Goal: Task Accomplishment & Management: Use online tool/utility

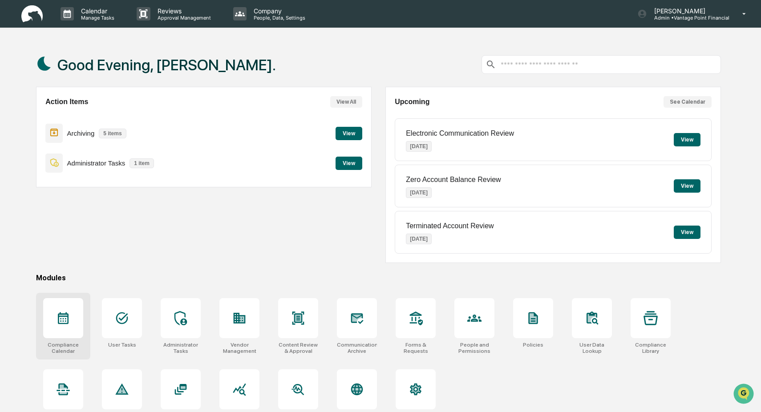
click at [63, 320] on icon at bounding box center [63, 318] width 14 height 14
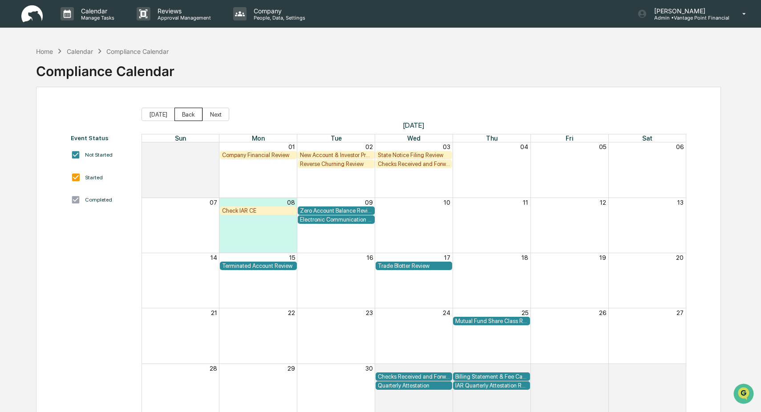
click at [193, 117] on button "Back" at bounding box center [188, 114] width 28 height 13
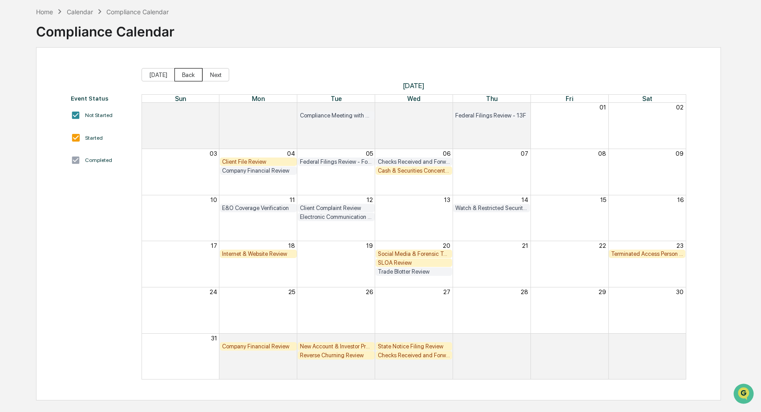
scroll to position [42, 0]
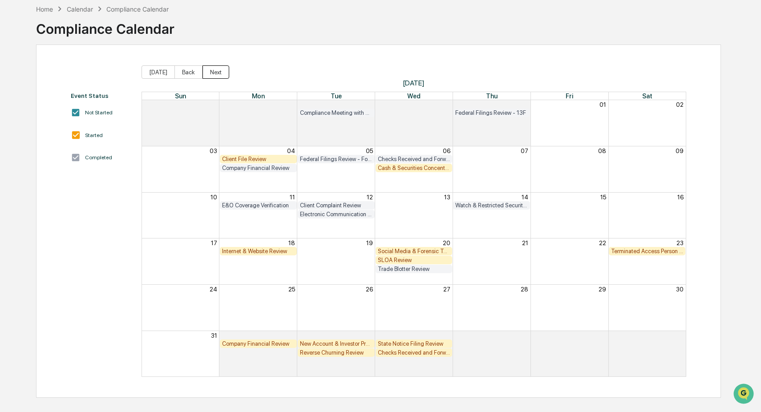
click at [217, 74] on button "Next" at bounding box center [215, 71] width 27 height 13
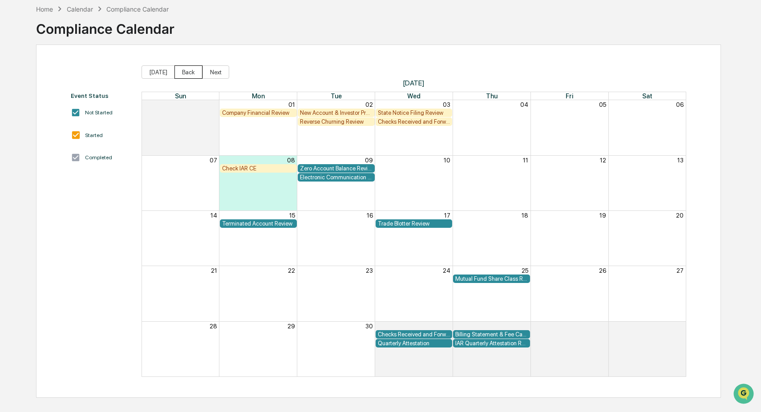
click at [192, 71] on button "Back" at bounding box center [188, 71] width 28 height 13
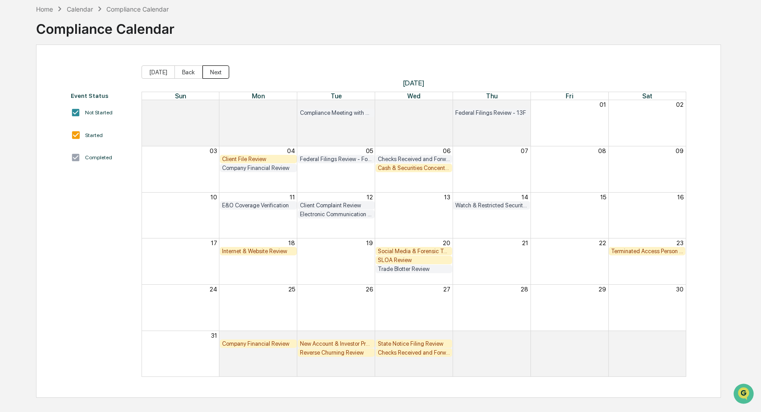
click at [216, 71] on button "Next" at bounding box center [215, 71] width 27 height 13
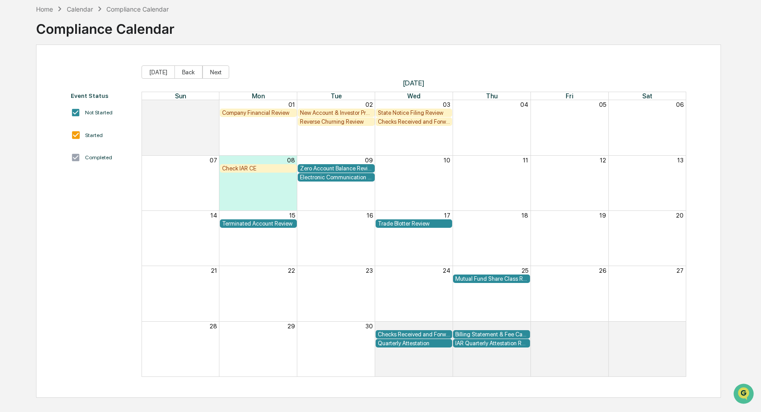
click at [344, 119] on div "Reverse Churning Review" at bounding box center [336, 121] width 73 height 7
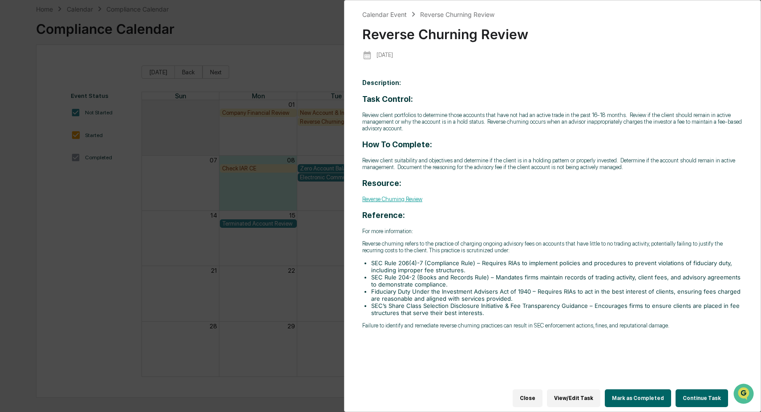
click at [696, 392] on button "Continue Task" at bounding box center [701, 398] width 52 height 18
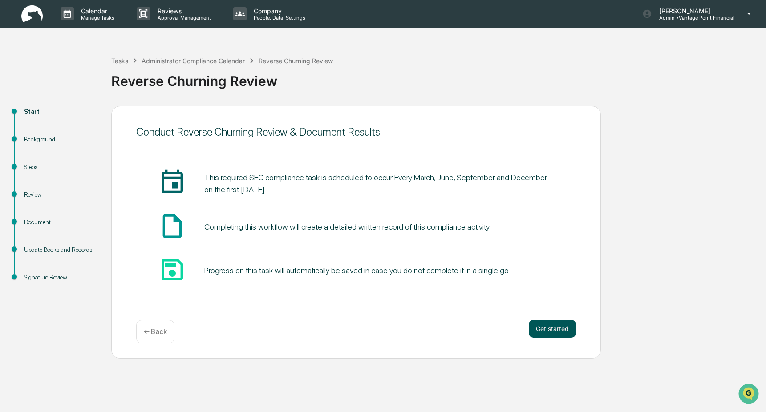
click at [554, 325] on button "Get started" at bounding box center [551, 329] width 47 height 18
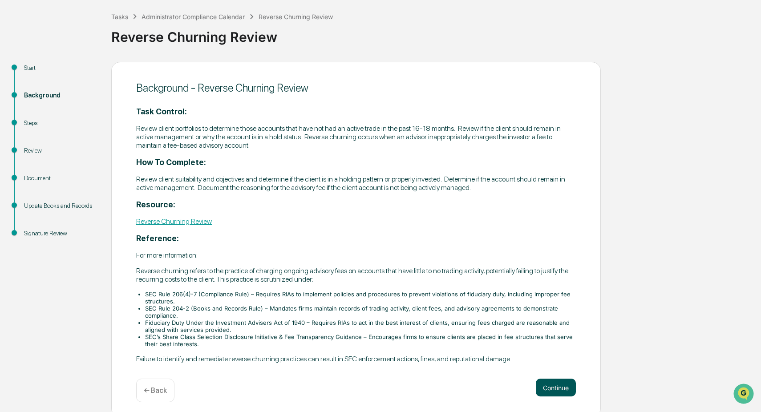
click at [556, 386] on button "Continue" at bounding box center [556, 388] width 40 height 18
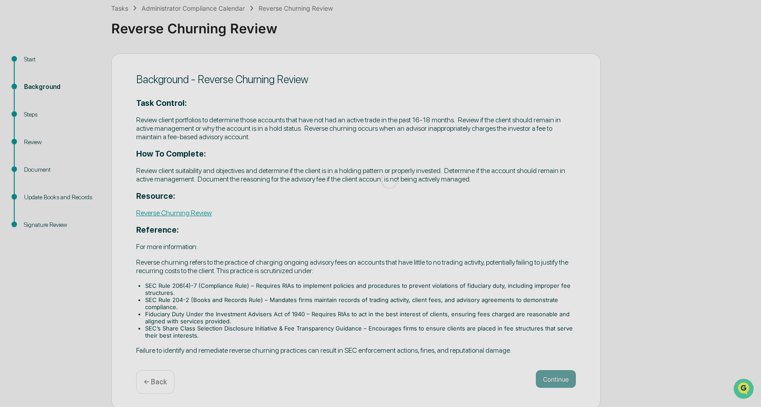
scroll to position [19, 0]
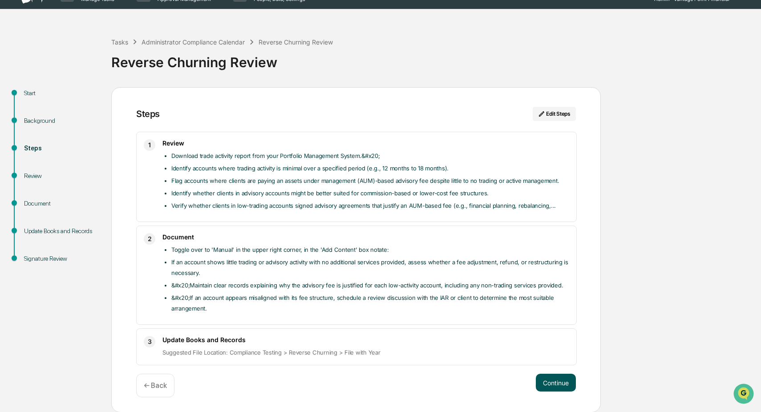
click at [551, 384] on button "Continue" at bounding box center [556, 383] width 40 height 18
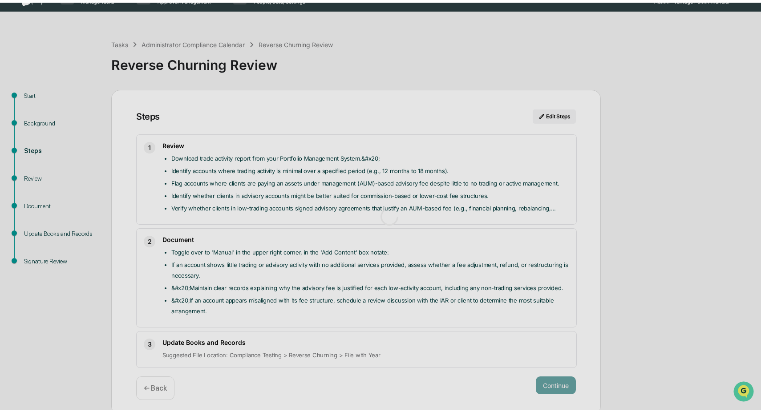
scroll to position [7, 0]
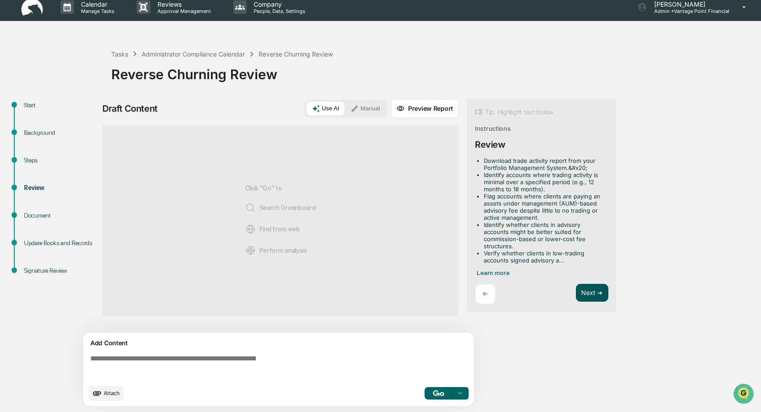
click at [587, 293] on button "Next ➔" at bounding box center [592, 293] width 32 height 18
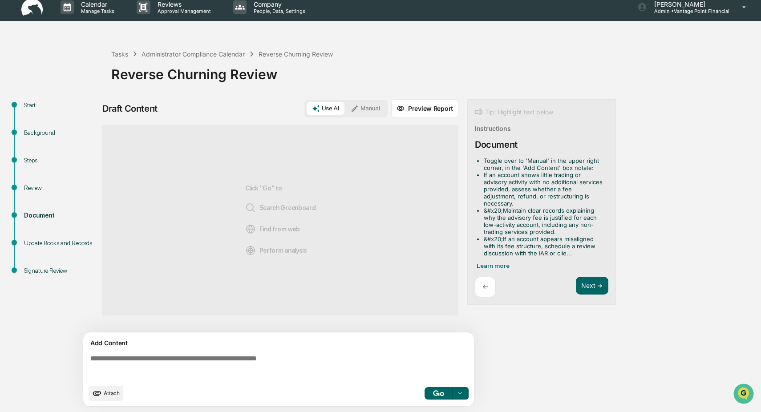
click at [369, 108] on button "Manual" at bounding box center [365, 108] width 40 height 13
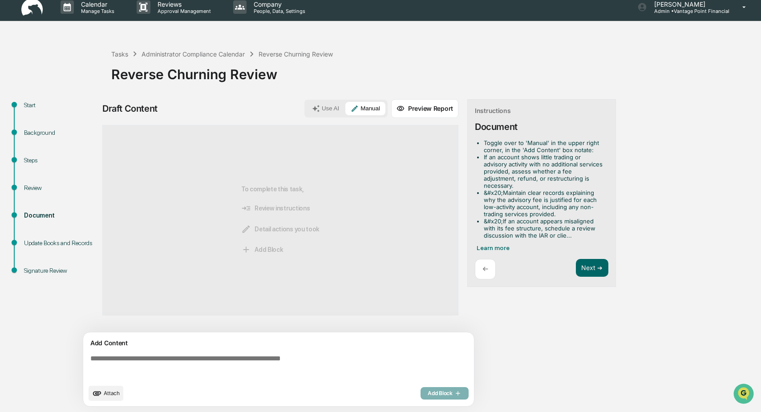
click at [115, 346] on div "Add Content" at bounding box center [279, 343] width 380 height 11
click at [95, 365] on textarea at bounding box center [280, 367] width 387 height 32
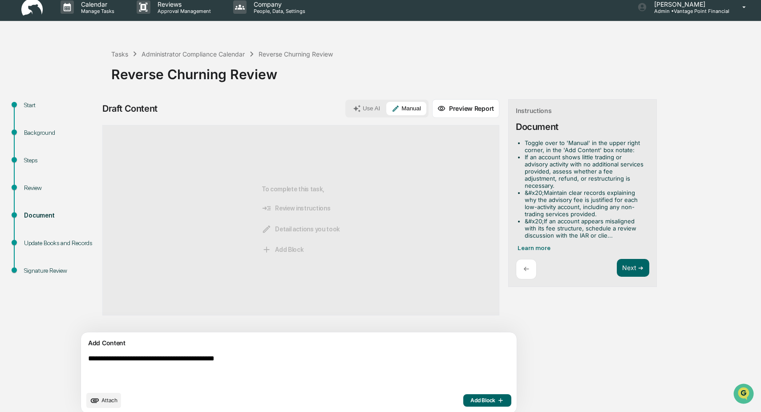
type textarea "**********"
click at [470, 397] on span "Add Block" at bounding box center [487, 400] width 34 height 7
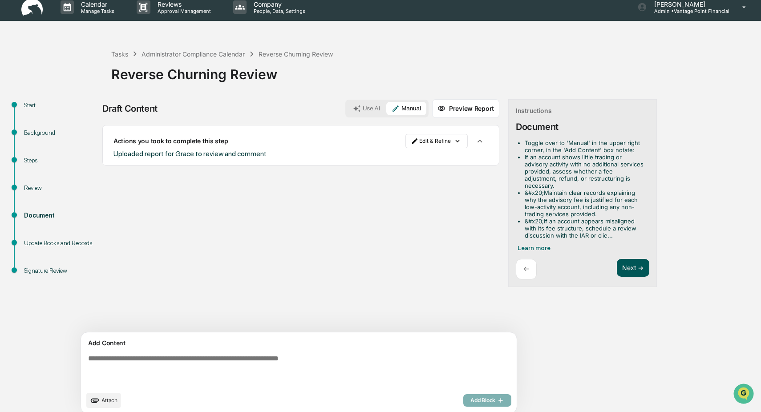
click at [617, 262] on button "Next ➔" at bounding box center [633, 268] width 32 height 18
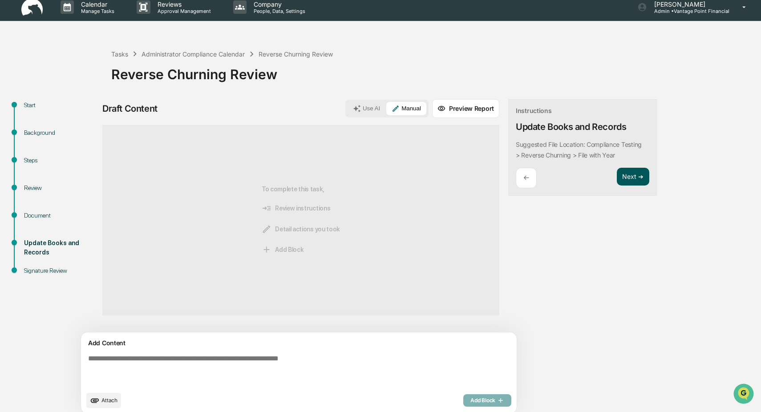
click at [617, 177] on button "Next ➔" at bounding box center [633, 177] width 32 height 18
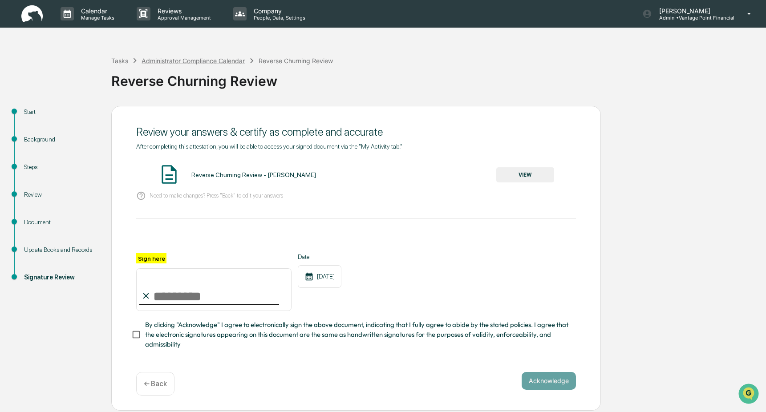
click at [168, 60] on div "Administrator Compliance Calendar" at bounding box center [192, 61] width 103 height 8
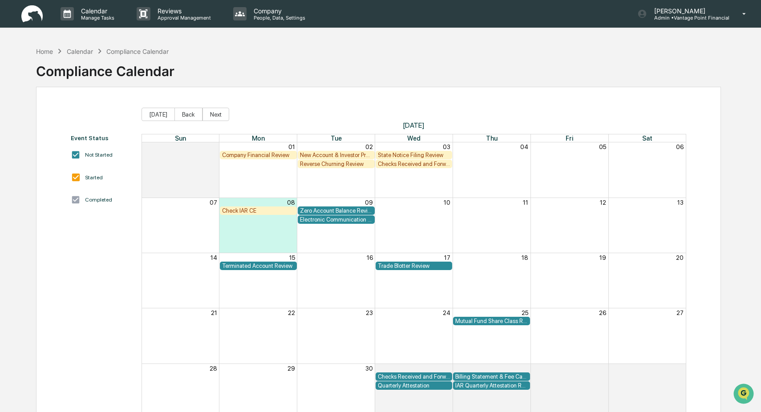
click at [485, 320] on div "Mutual Fund Share Class Review" at bounding box center [491, 321] width 73 height 7
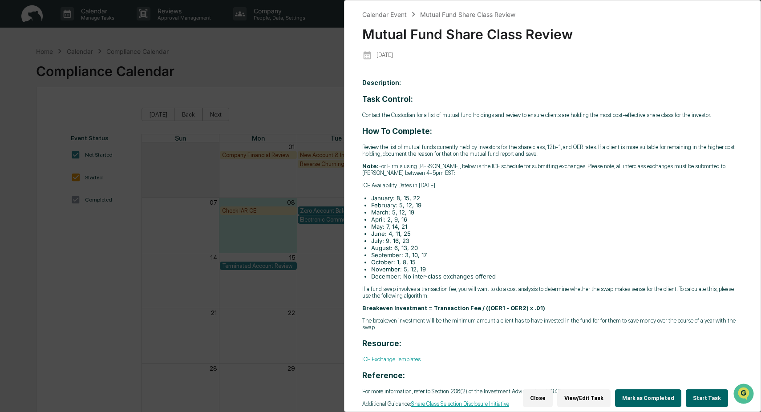
click at [704, 392] on button "Start Task" at bounding box center [706, 398] width 42 height 18
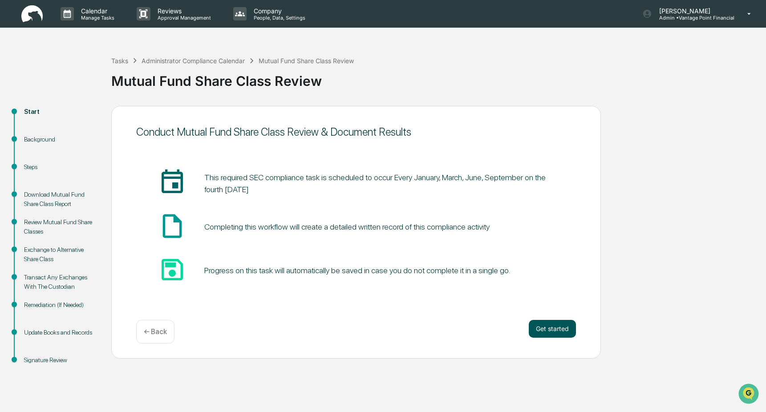
click at [551, 331] on button "Get started" at bounding box center [551, 329] width 47 height 18
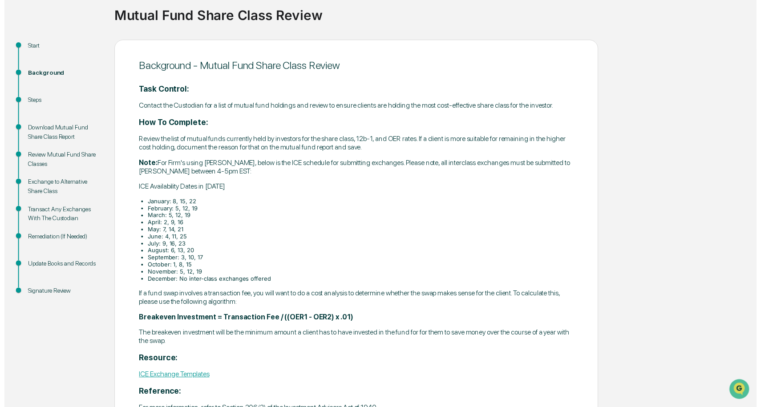
scroll to position [141, 0]
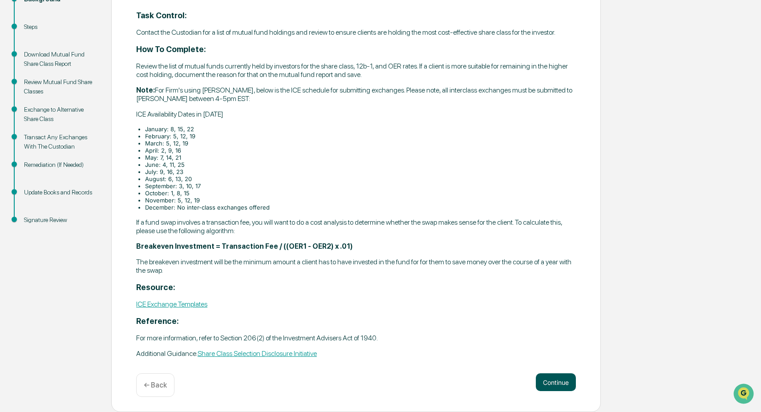
click at [555, 380] on button "Continue" at bounding box center [556, 382] width 40 height 18
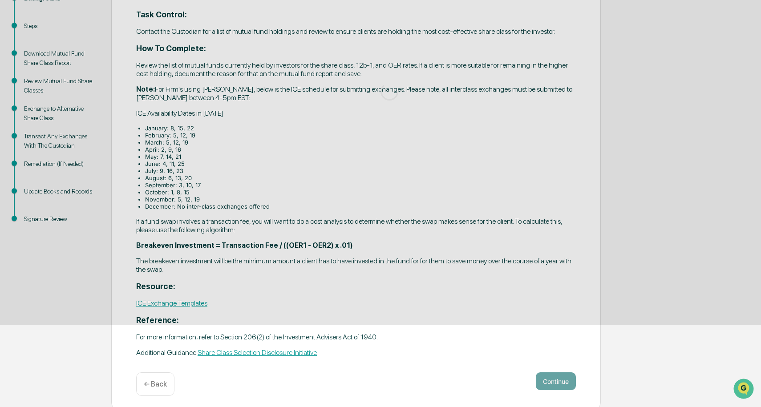
scroll to position [138, 0]
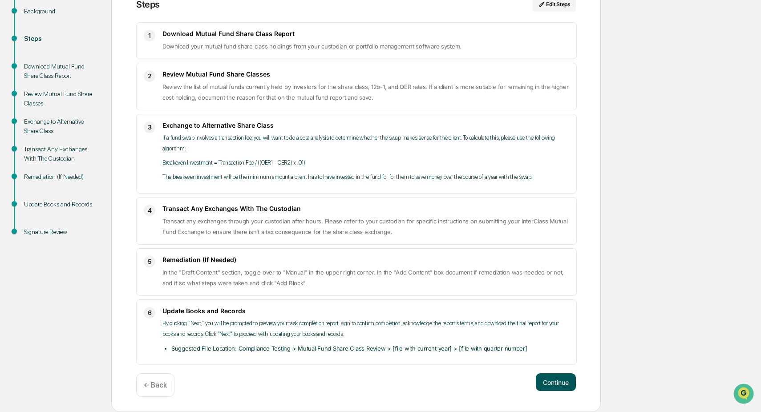
click at [555, 380] on button "Continue" at bounding box center [556, 382] width 40 height 18
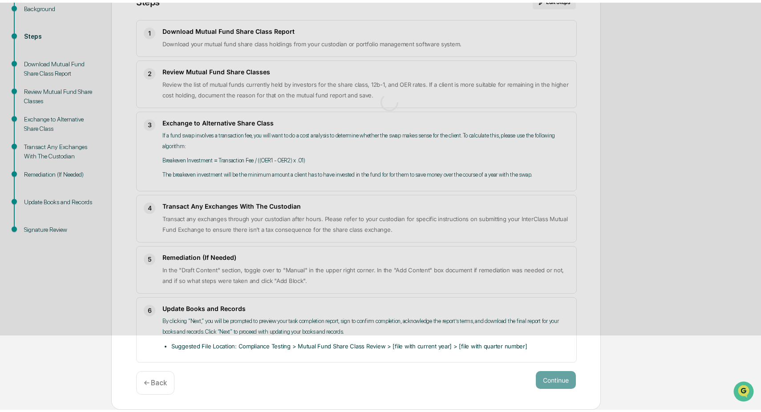
scroll to position [7, 0]
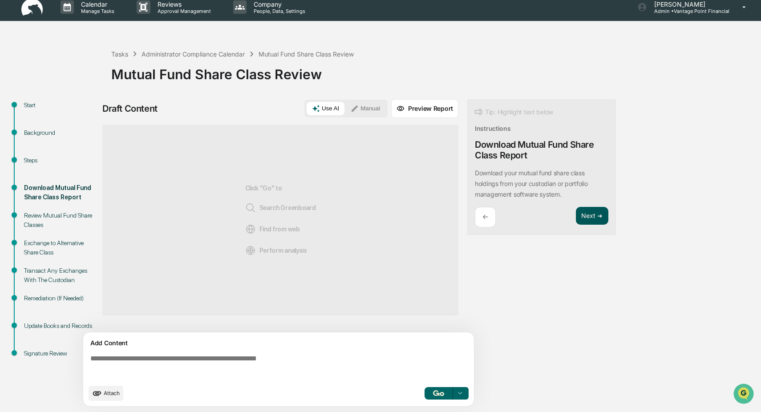
drag, startPoint x: 593, startPoint y: 217, endPoint x: 568, endPoint y: 214, distance: 24.6
click at [593, 217] on button "Next ➔" at bounding box center [592, 216] width 32 height 18
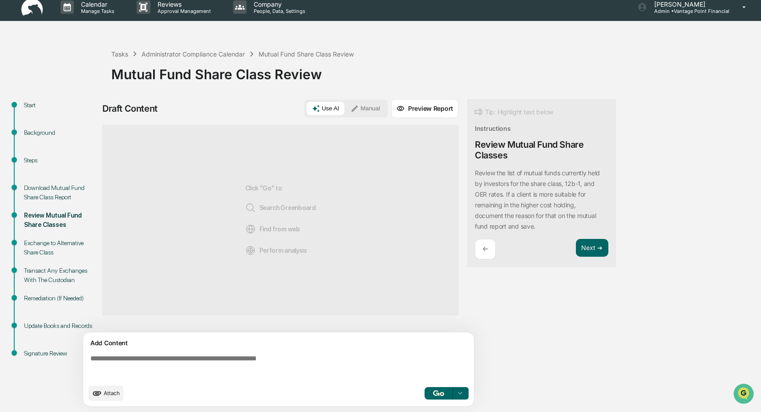
click at [364, 105] on button "Manual" at bounding box center [365, 108] width 40 height 13
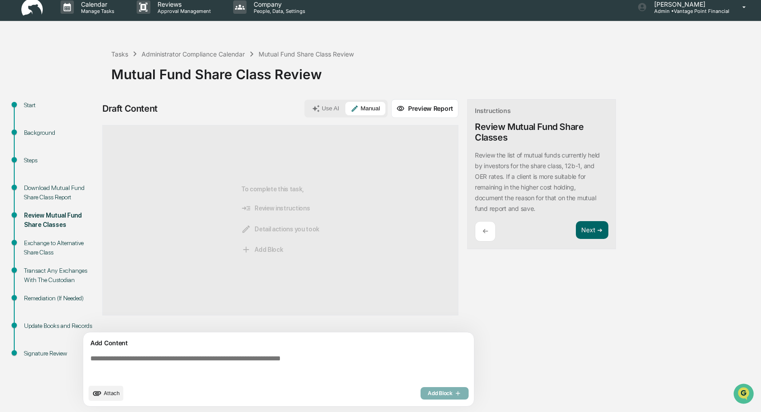
drag, startPoint x: 119, startPoint y: 365, endPoint x: 128, endPoint y: 364, distance: 8.6
click at [119, 365] on textarea at bounding box center [280, 367] width 387 height 32
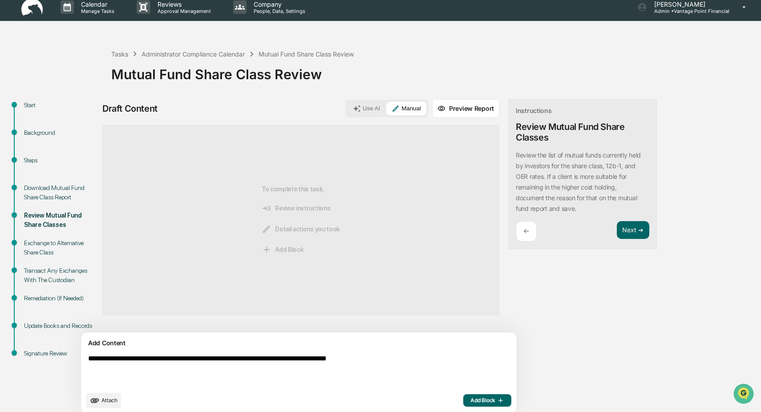
type textarea "**********"
click at [470, 402] on span "Add Block" at bounding box center [487, 400] width 34 height 7
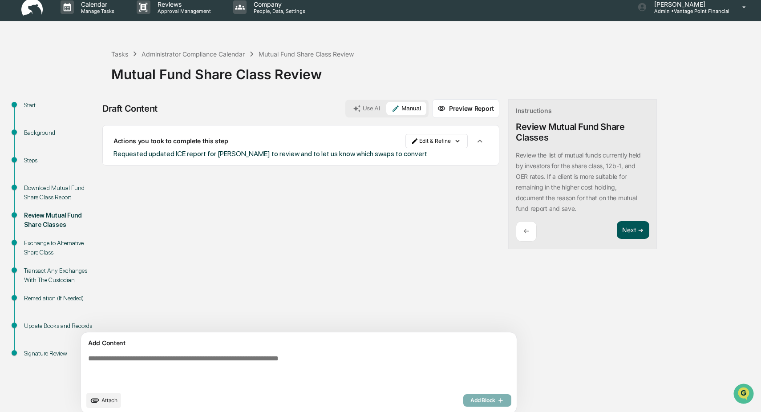
click at [617, 232] on button "Next ➔" at bounding box center [633, 230] width 32 height 18
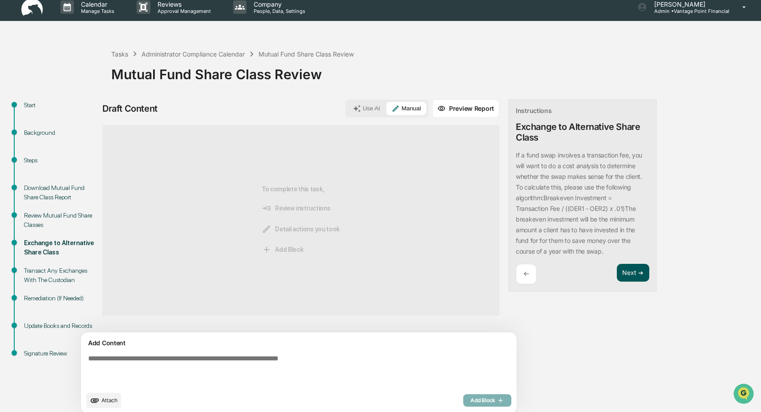
click at [617, 267] on button "Next ➔" at bounding box center [633, 273] width 32 height 18
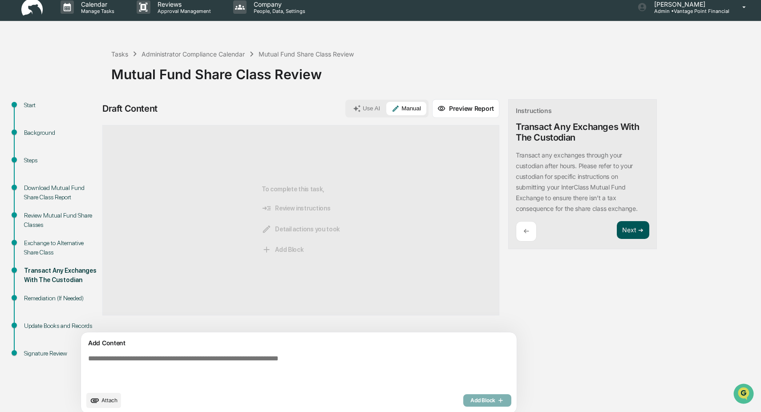
click at [617, 233] on button "Next ➔" at bounding box center [633, 230] width 32 height 18
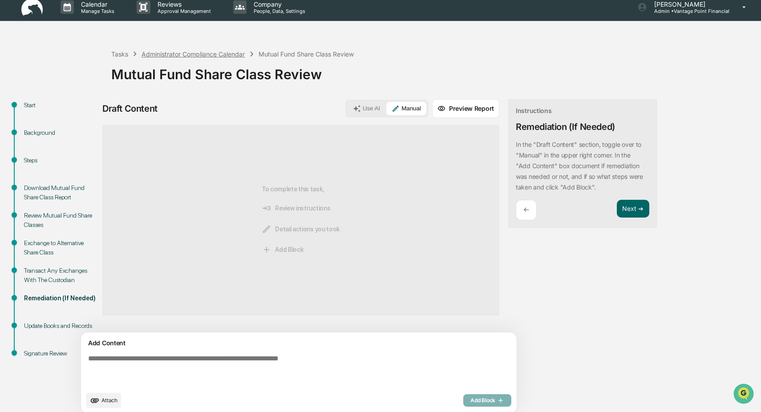
click at [198, 56] on div "Administrator Compliance Calendar" at bounding box center [192, 54] width 103 height 8
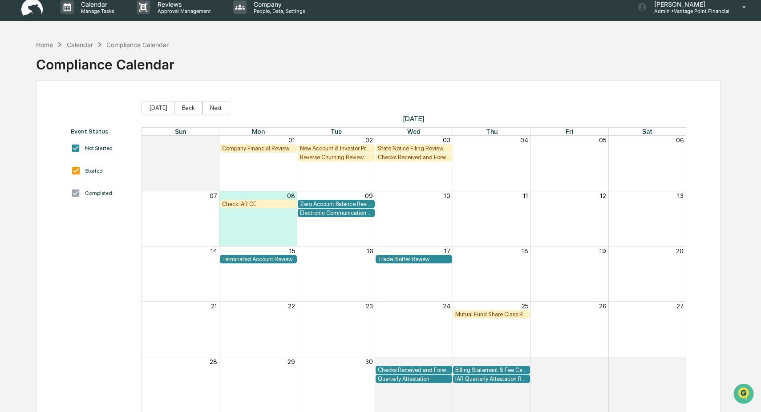
click at [419, 206] on div "Check IAR CE Zero Account Balance Review" at bounding box center [414, 204] width 544 height 9
click at [404, 145] on div "State Notice Filing Review" at bounding box center [414, 148] width 73 height 7
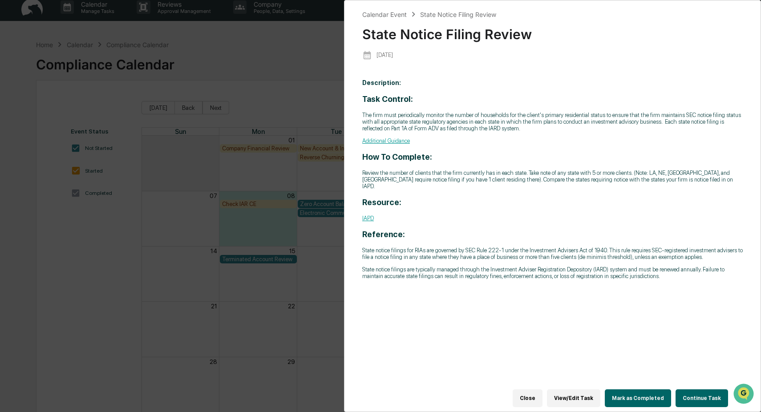
click at [698, 391] on button "Continue Task" at bounding box center [701, 398] width 52 height 18
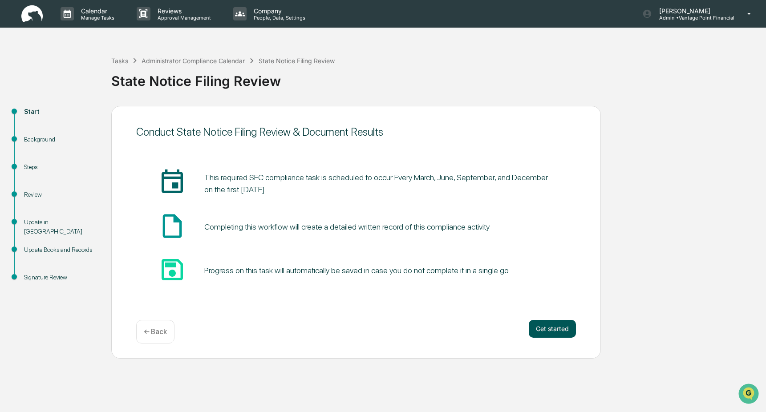
click at [572, 335] on button "Get started" at bounding box center [551, 329] width 47 height 18
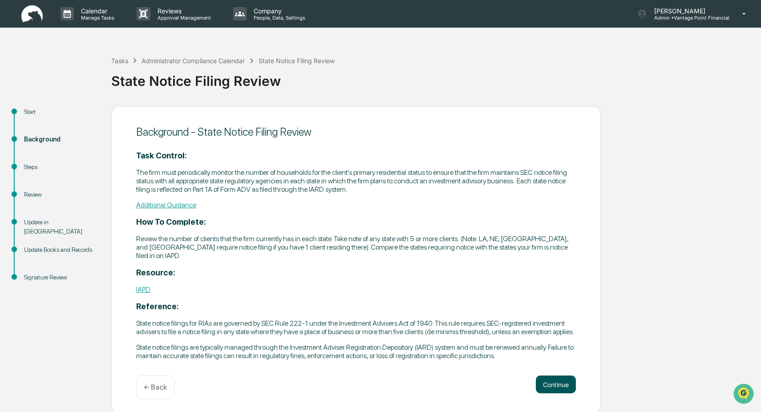
click at [572, 390] on button "Continue" at bounding box center [556, 384] width 40 height 18
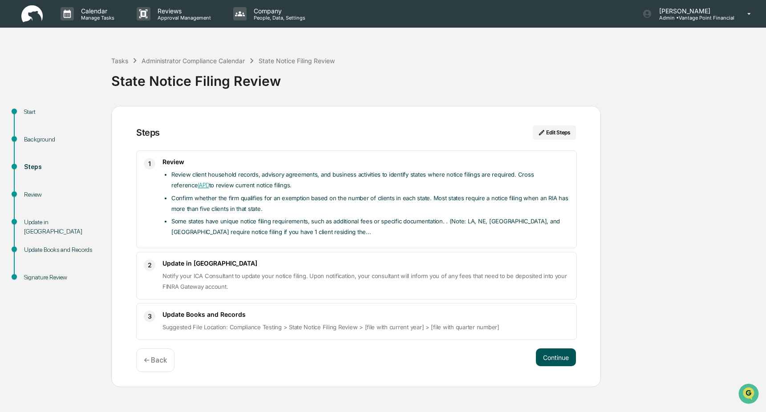
click at [560, 355] on button "Continue" at bounding box center [556, 357] width 40 height 18
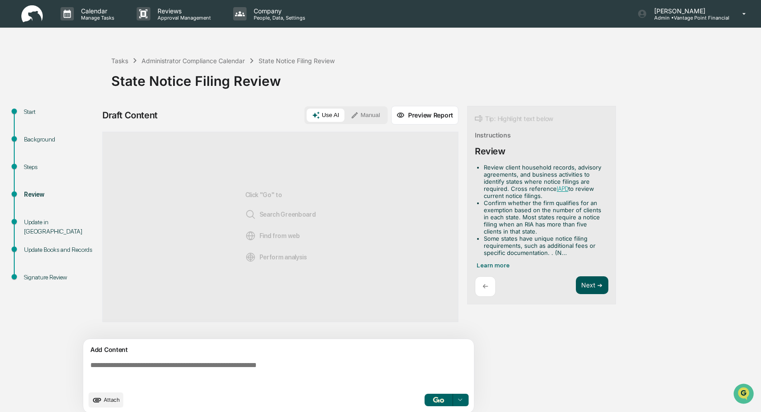
click at [593, 286] on button "Next ➔" at bounding box center [592, 285] width 32 height 18
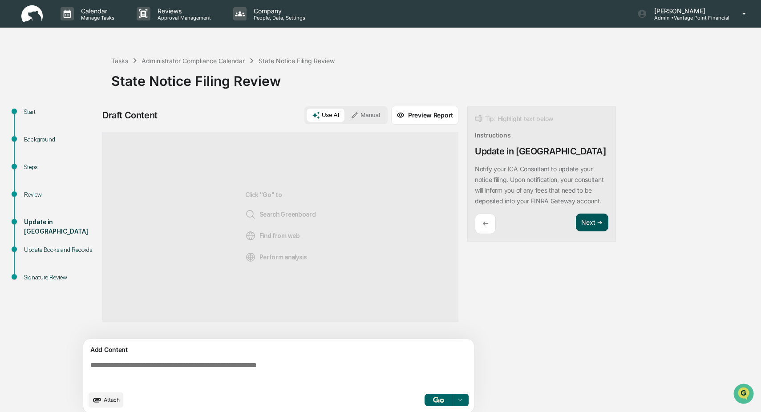
click at [593, 232] on button "Next ➔" at bounding box center [592, 223] width 32 height 18
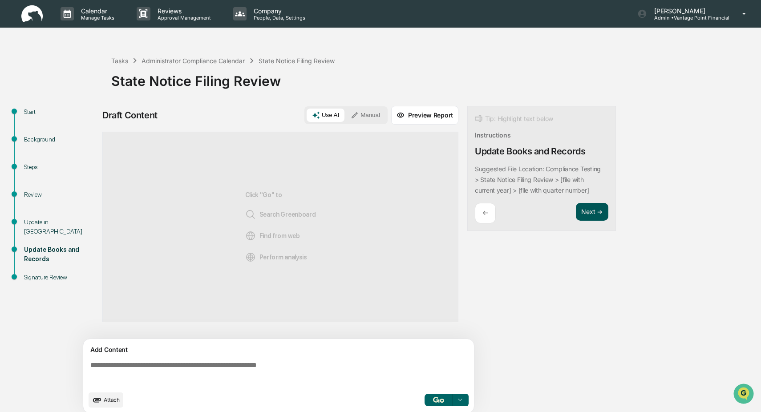
click at [593, 215] on button "Next ➔" at bounding box center [592, 212] width 32 height 18
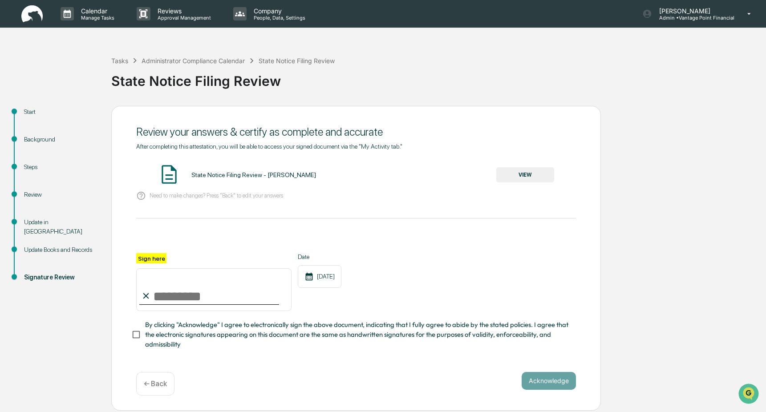
click at [520, 174] on button "VIEW" at bounding box center [525, 174] width 58 height 15
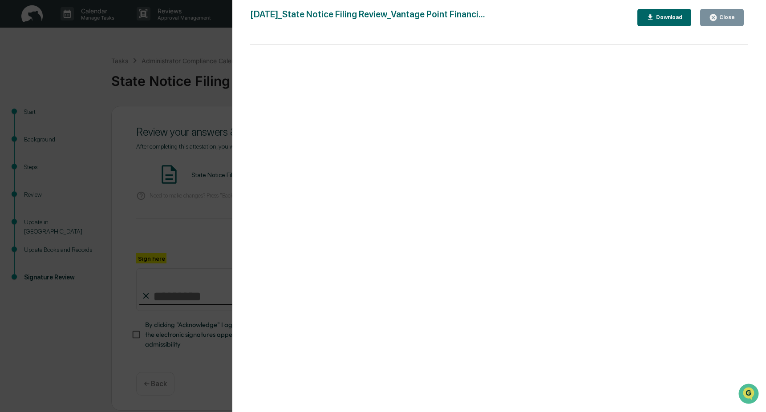
click at [733, 19] on div "Close" at bounding box center [725, 17] width 17 height 6
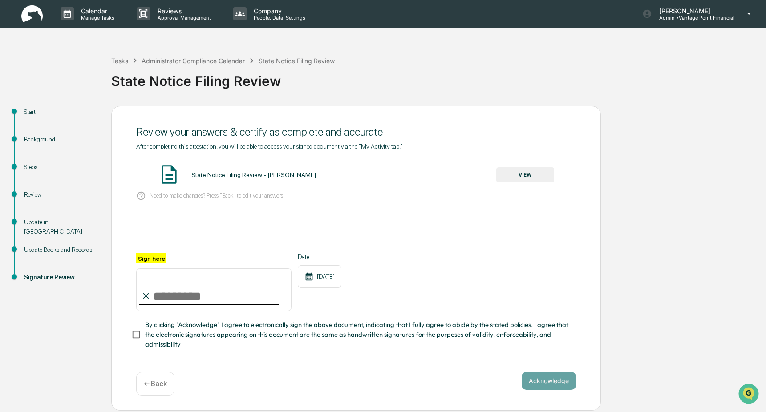
click at [167, 290] on input "Sign here" at bounding box center [213, 289] width 155 height 43
type input "**********"
click at [546, 377] on button "Acknowledge" at bounding box center [548, 381] width 54 height 18
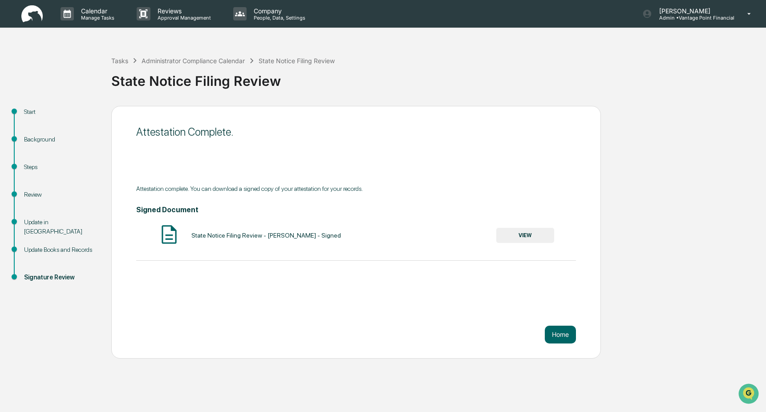
click at [527, 237] on button "VIEW" at bounding box center [525, 235] width 58 height 15
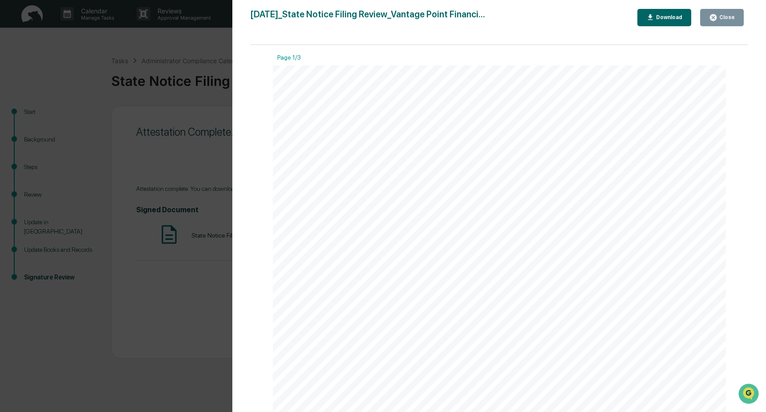
click at [665, 19] on div "Download" at bounding box center [668, 17] width 28 height 6
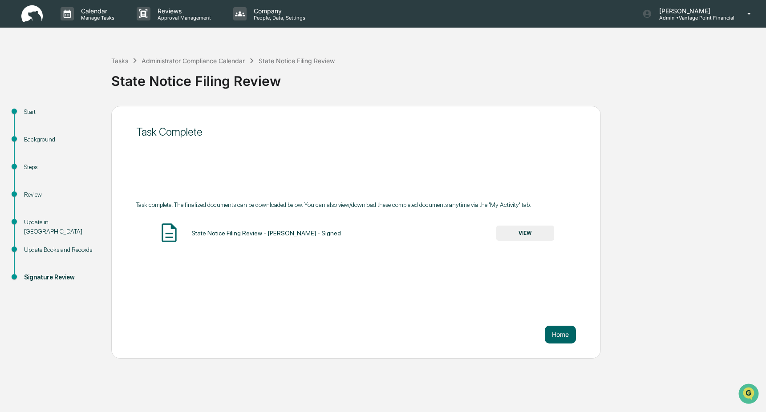
click at [335, 124] on div "Task Complete" at bounding box center [355, 132] width 439 height 22
click at [192, 62] on div "Administrator Compliance Calendar" at bounding box center [192, 61] width 103 height 8
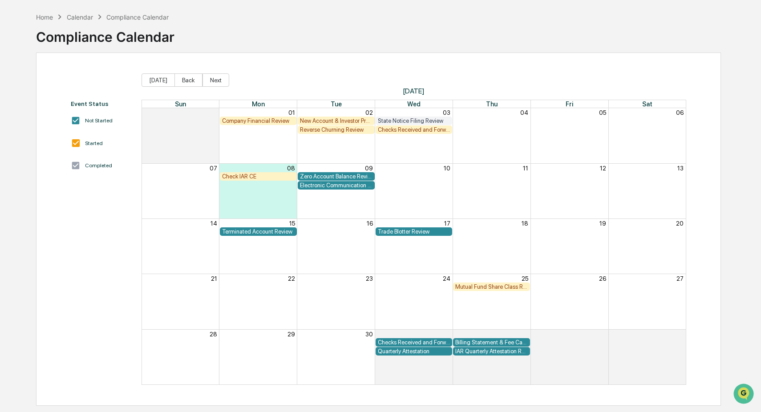
scroll to position [35, 0]
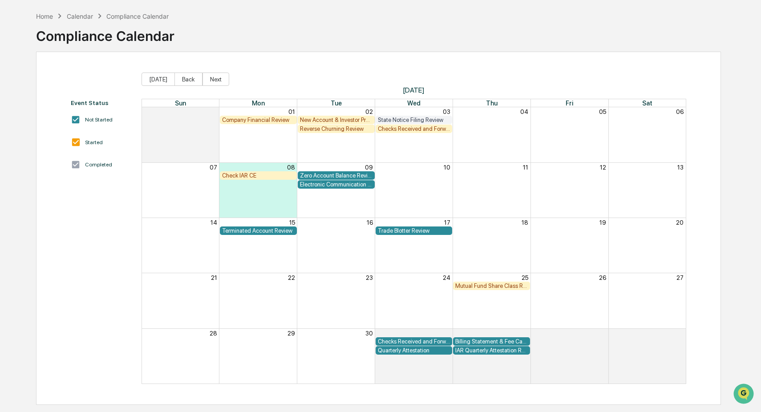
click at [328, 175] on div "Zero Account Balance Review" at bounding box center [336, 175] width 73 height 7
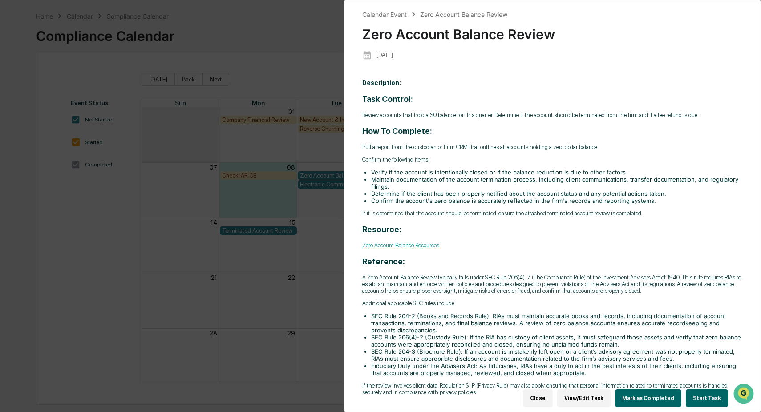
click at [696, 395] on button "Start Task" at bounding box center [706, 398] width 42 height 18
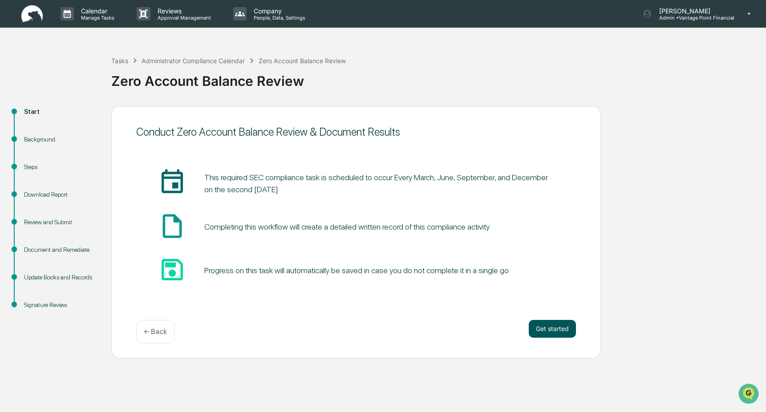
click at [562, 331] on button "Get started" at bounding box center [551, 329] width 47 height 18
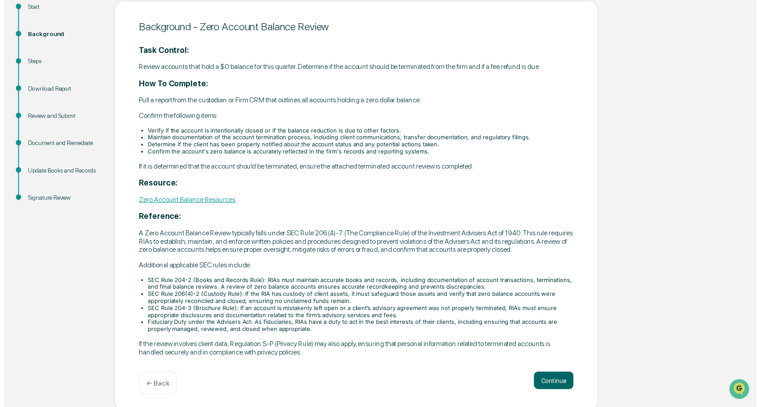
scroll to position [118, 0]
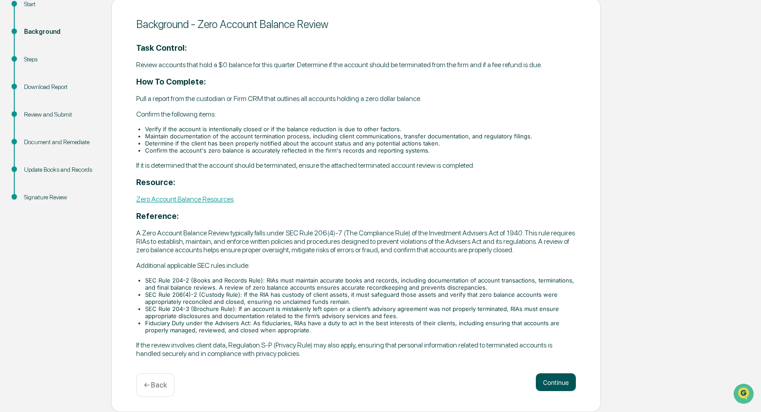
click at [552, 379] on button "Continue" at bounding box center [556, 382] width 40 height 18
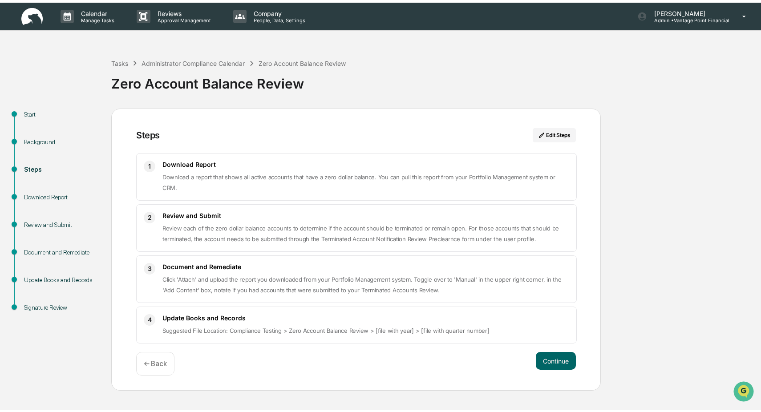
scroll to position [0, 0]
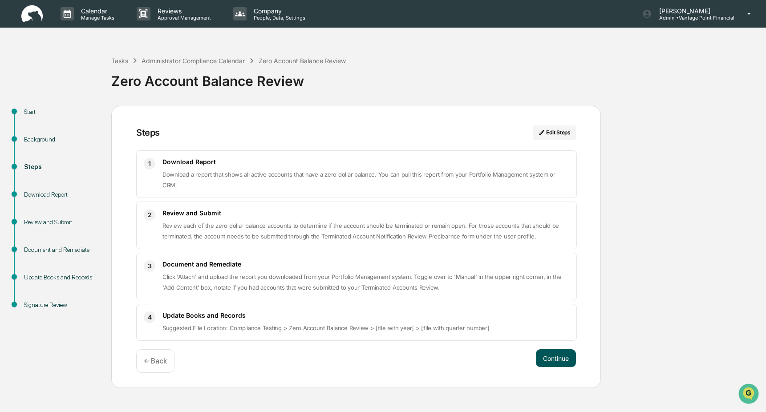
click at [560, 349] on button "Continue" at bounding box center [556, 358] width 40 height 18
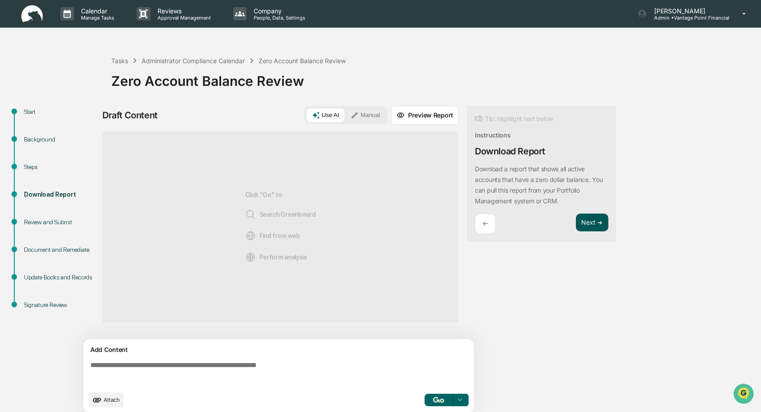
click at [597, 226] on button "Next ➔" at bounding box center [592, 223] width 32 height 18
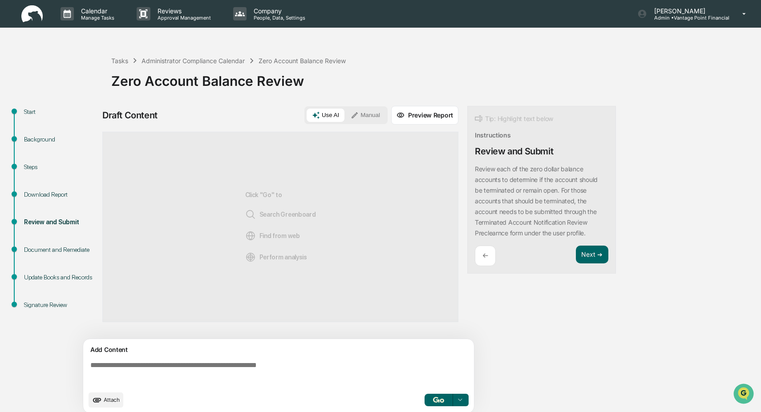
click at [367, 114] on button "Manual" at bounding box center [365, 115] width 40 height 13
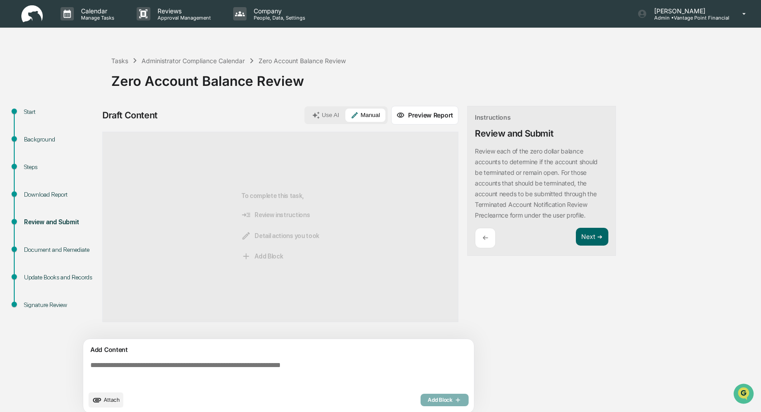
click at [133, 366] on textarea at bounding box center [280, 374] width 387 height 32
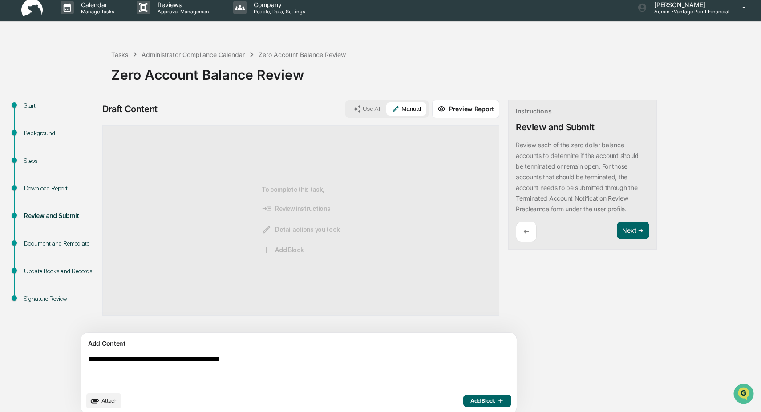
scroll to position [14, 0]
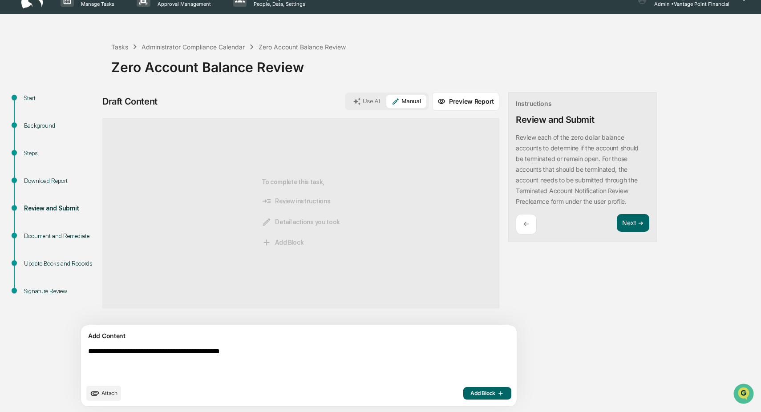
type textarea "**********"
click at [470, 393] on span "Add Block" at bounding box center [487, 393] width 34 height 7
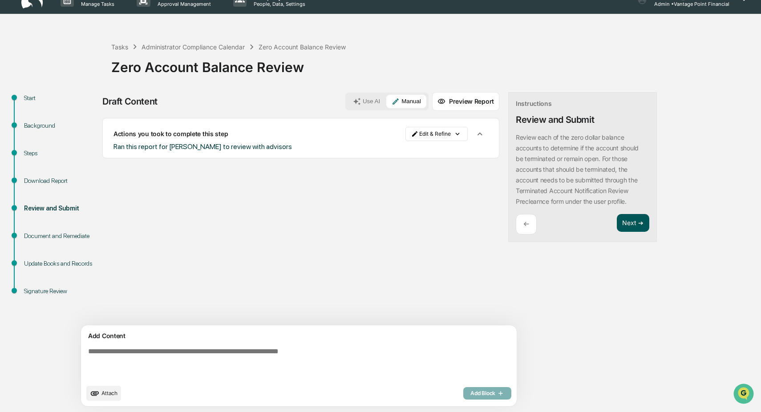
click at [617, 221] on button "Next ➔" at bounding box center [633, 223] width 32 height 18
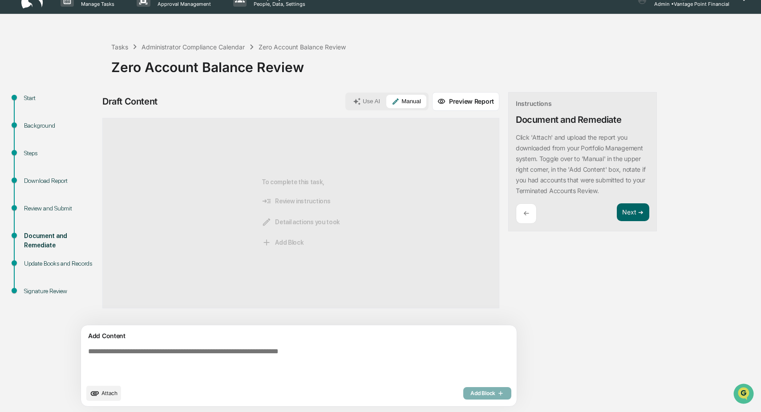
click at [232, 156] on div "To complete this task, Review instructions Detail actions you took Add Block" at bounding box center [300, 213] width 397 height 190
click at [157, 48] on div "Administrator Compliance Calendar" at bounding box center [192, 47] width 103 height 8
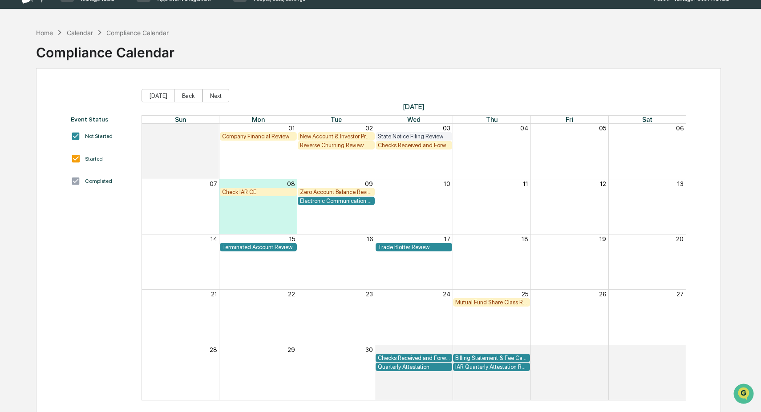
scroll to position [19, 0]
click at [262, 247] on div "Terminated Account Review" at bounding box center [258, 246] width 73 height 7
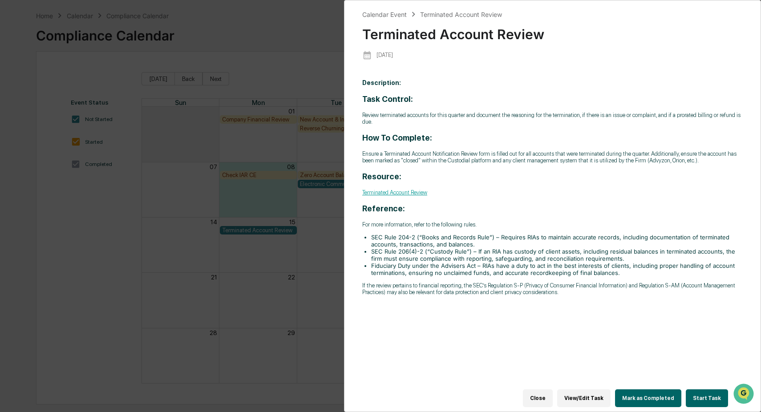
scroll to position [42, 0]
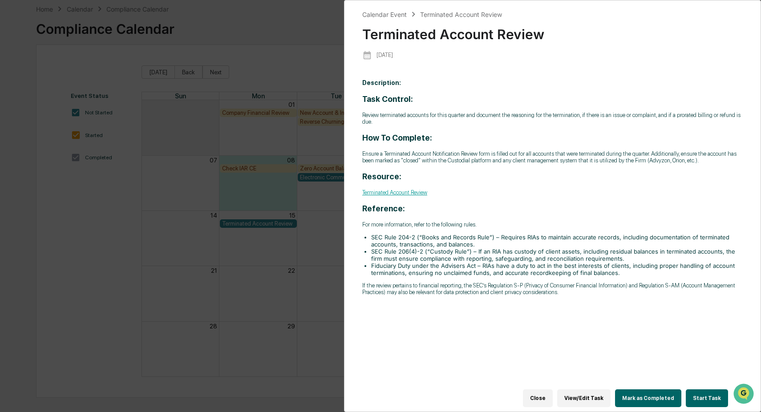
click at [698, 389] on button "Start Task" at bounding box center [706, 398] width 42 height 18
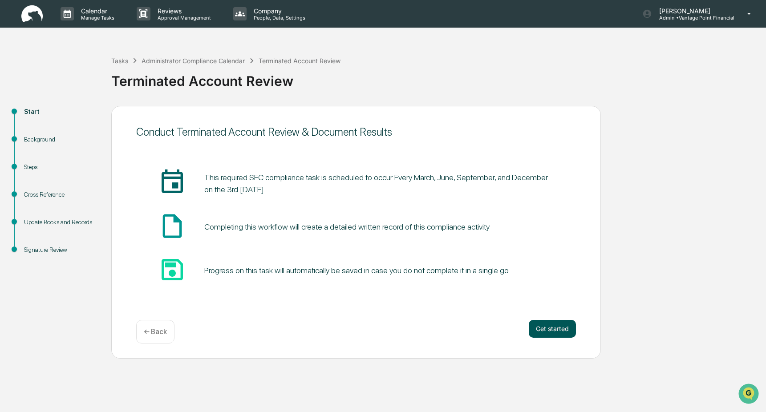
click at [566, 335] on button "Get started" at bounding box center [551, 329] width 47 height 18
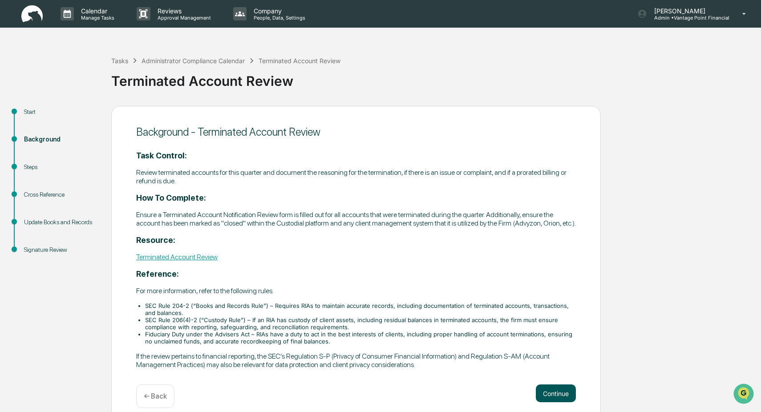
click at [561, 395] on button "Continue" at bounding box center [556, 393] width 40 height 18
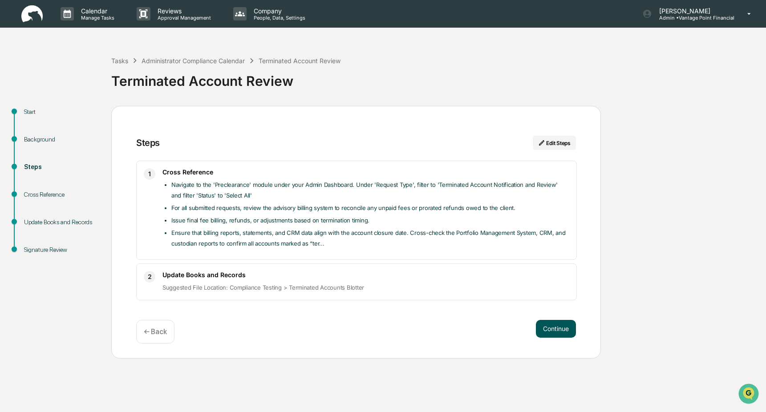
click at [554, 332] on button "Continue" at bounding box center [556, 329] width 40 height 18
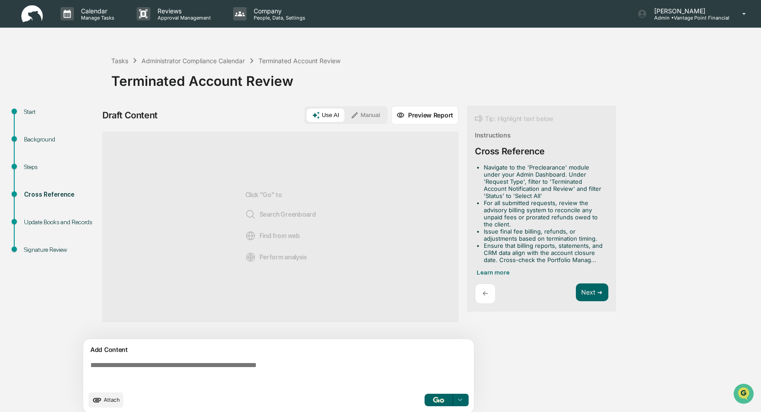
scroll to position [7, 0]
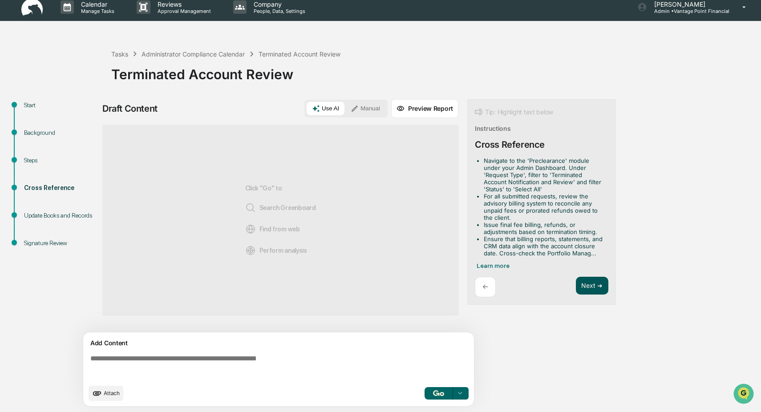
click at [591, 281] on button "Next ➔" at bounding box center [592, 286] width 32 height 18
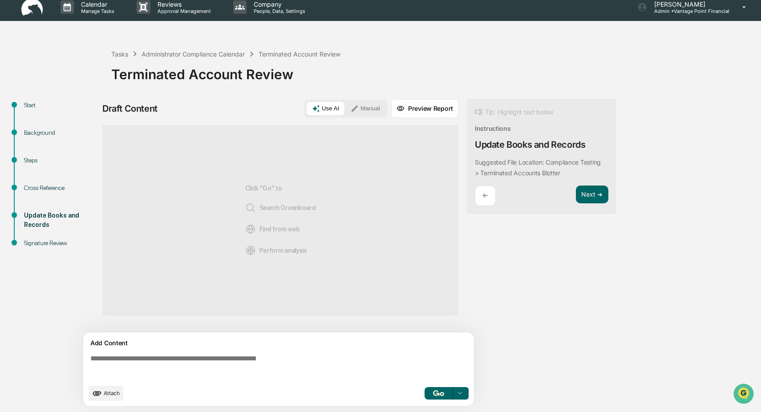
click at [368, 110] on button "Manual" at bounding box center [365, 108] width 40 height 13
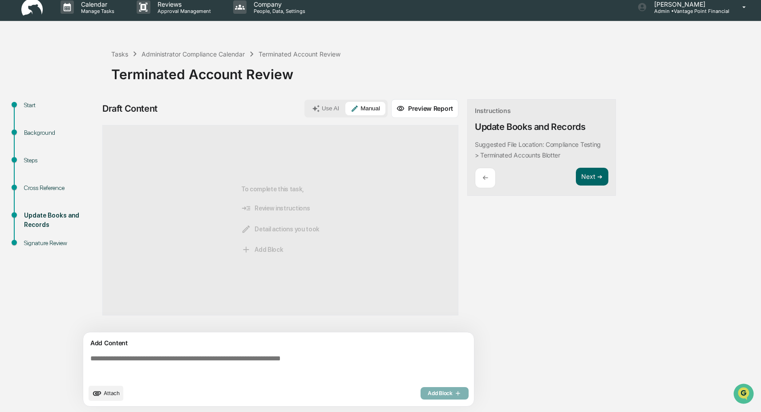
click at [157, 363] on textarea at bounding box center [280, 367] width 387 height 32
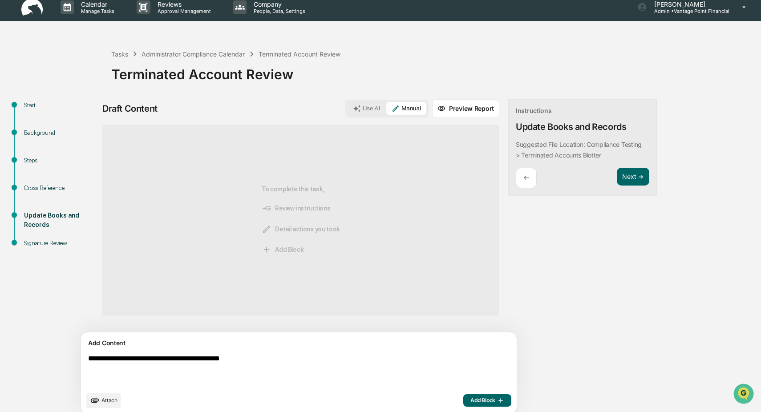
type textarea "**********"
click at [470, 400] on span "Add Block" at bounding box center [487, 400] width 34 height 7
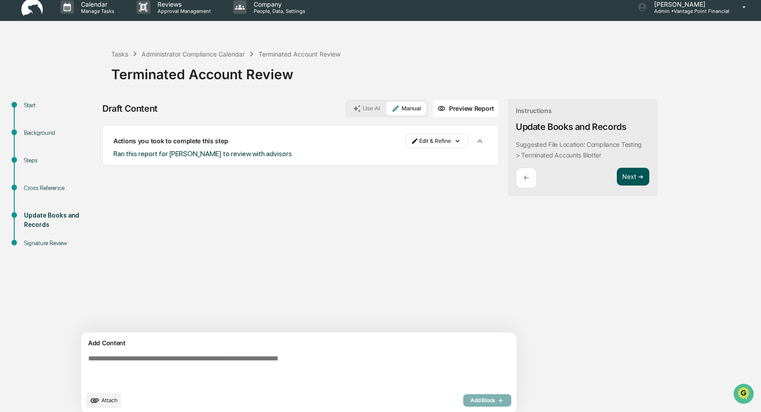
click at [617, 174] on button "Next ➔" at bounding box center [633, 177] width 32 height 18
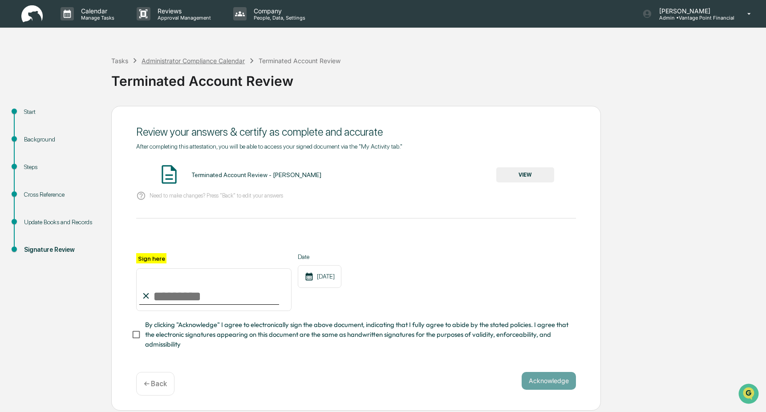
click at [198, 59] on div "Administrator Compliance Calendar" at bounding box center [192, 61] width 103 height 8
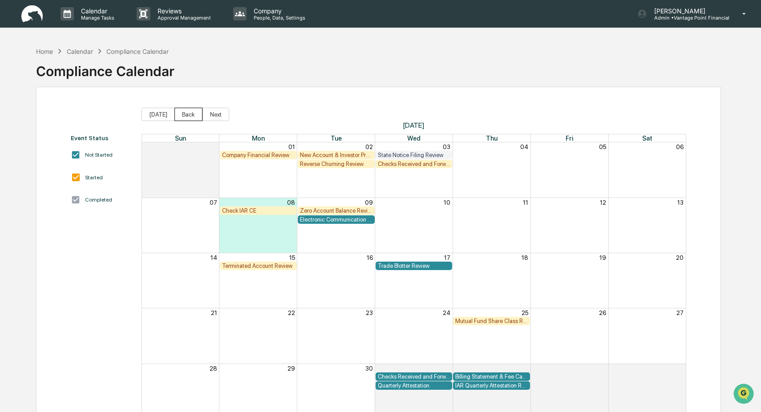
click at [185, 111] on button "Back" at bounding box center [188, 114] width 28 height 13
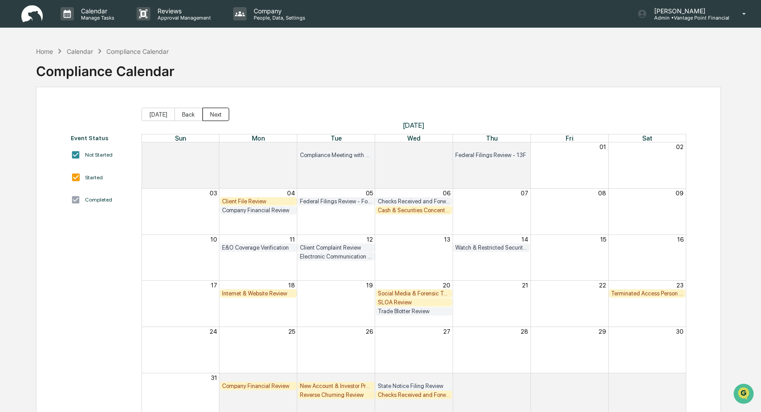
click at [224, 114] on button "Next" at bounding box center [215, 114] width 27 height 13
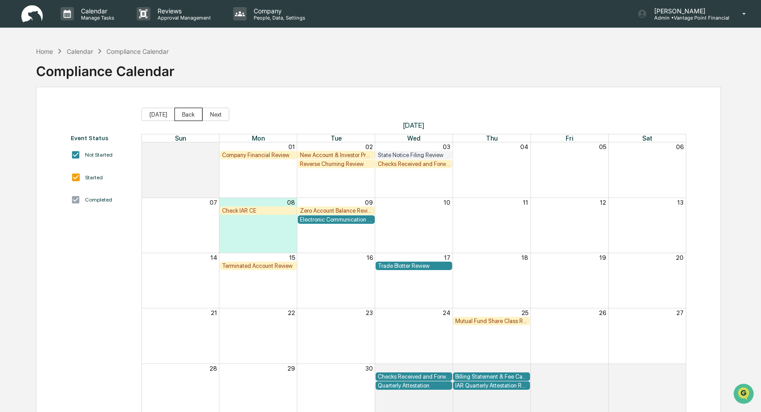
click at [180, 115] on button "Back" at bounding box center [188, 114] width 28 height 13
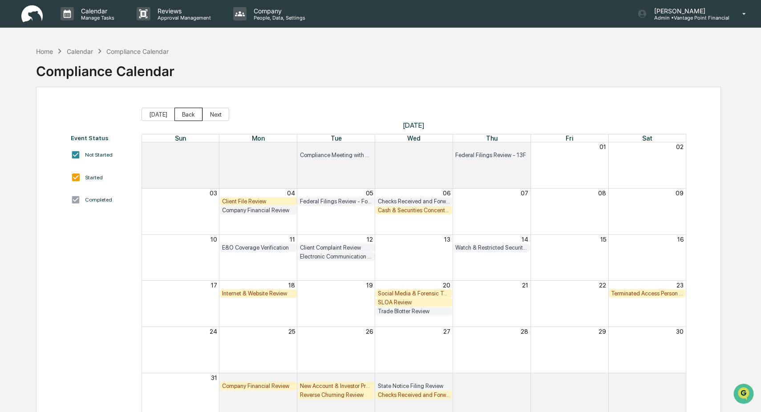
click at [191, 117] on button "Back" at bounding box center [188, 114] width 28 height 13
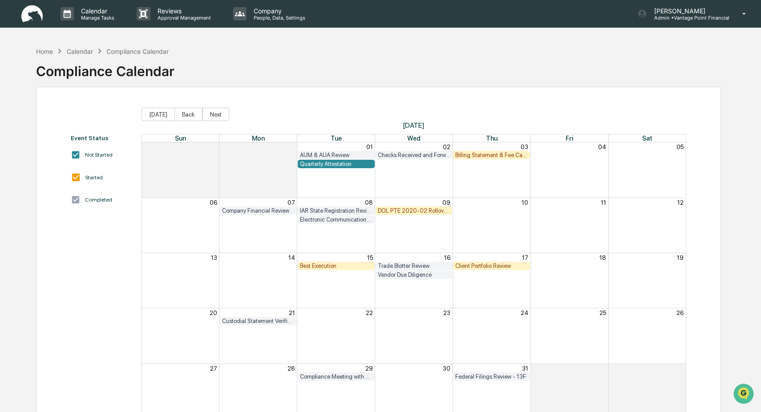
click at [478, 154] on div "Billing Statement & Fee Calculations Report Review" at bounding box center [491, 155] width 73 height 7
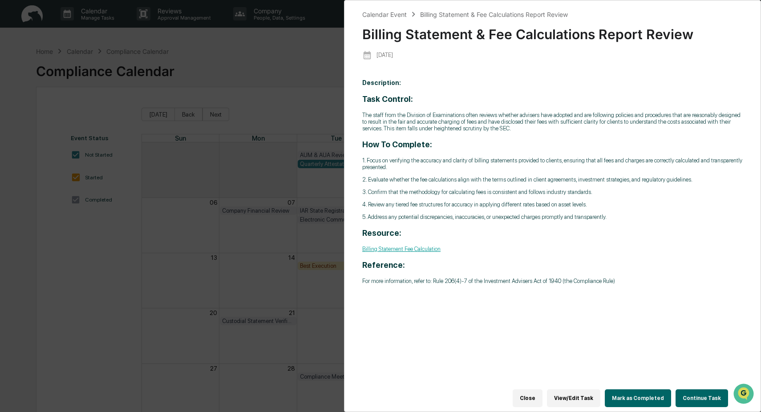
click at [266, 109] on div "Calendar Event Billing Statement & Fee Calculations Report Review Billing State…" at bounding box center [380, 206] width 761 height 412
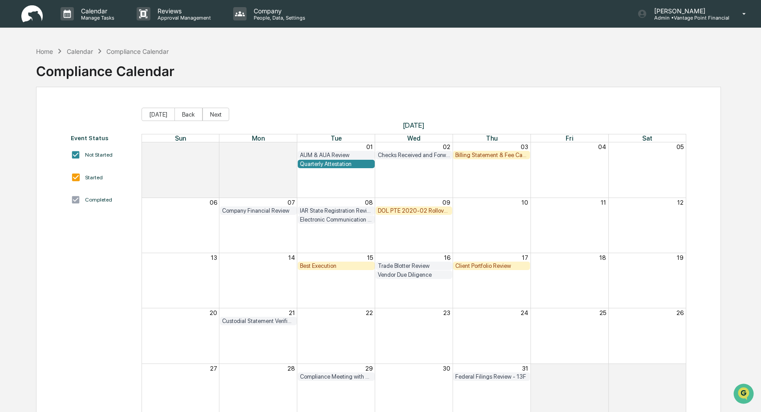
click at [488, 154] on div "Billing Statement & Fee Calculations Report Review" at bounding box center [491, 155] width 73 height 7
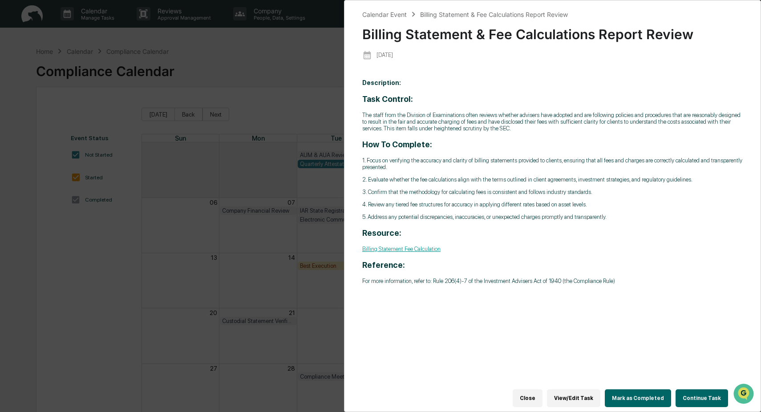
click at [692, 390] on button "Continue Task" at bounding box center [701, 398] width 52 height 18
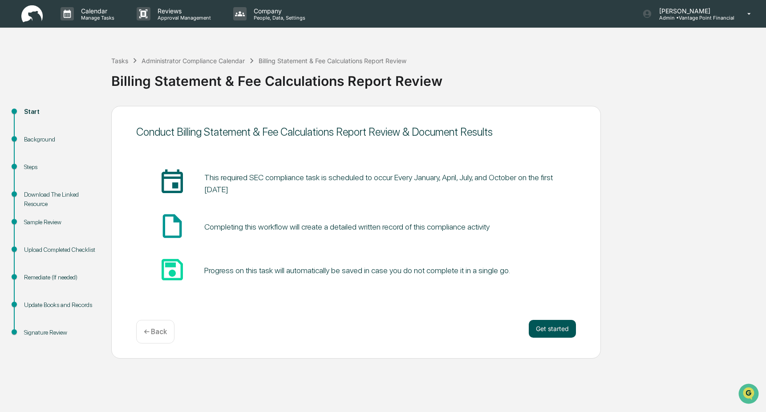
click at [573, 333] on button "Get started" at bounding box center [551, 329] width 47 height 18
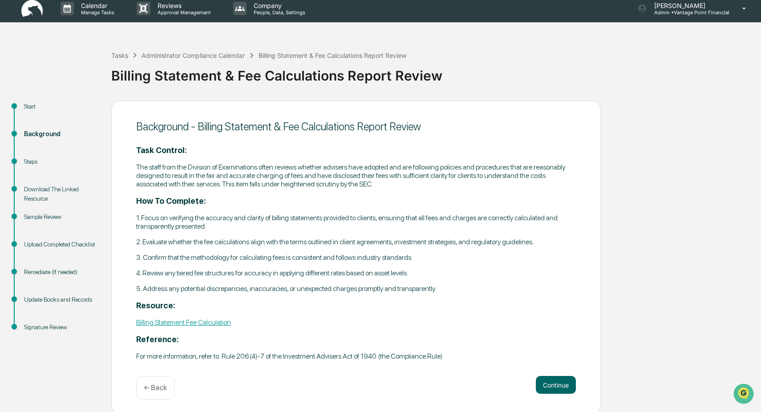
scroll to position [10, 0]
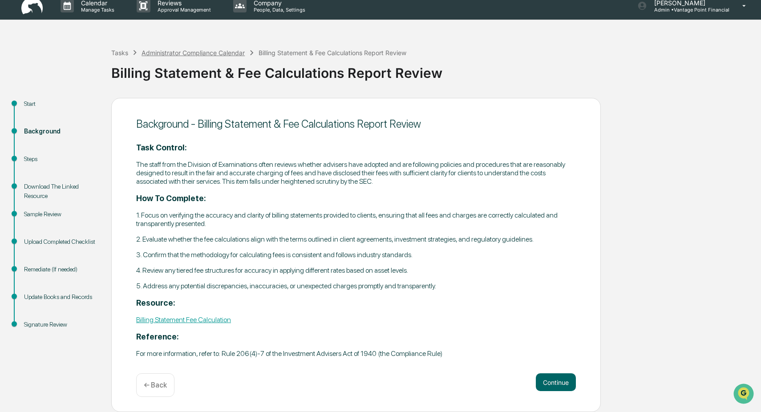
click at [182, 53] on div "Administrator Compliance Calendar" at bounding box center [192, 53] width 103 height 8
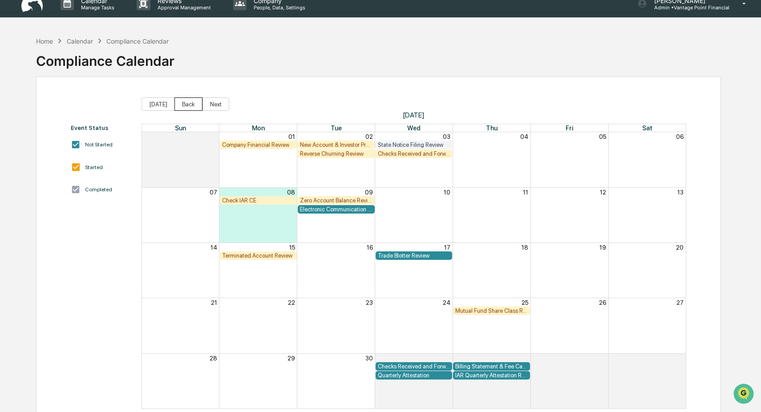
click at [181, 100] on button "Back" at bounding box center [188, 103] width 28 height 13
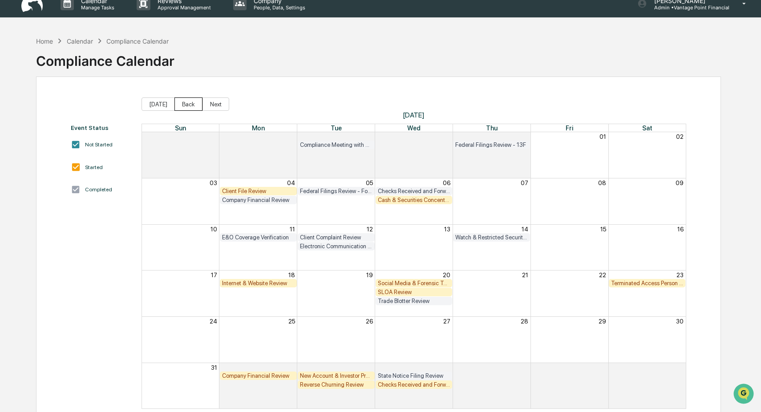
click at [183, 103] on button "Back" at bounding box center [188, 103] width 28 height 13
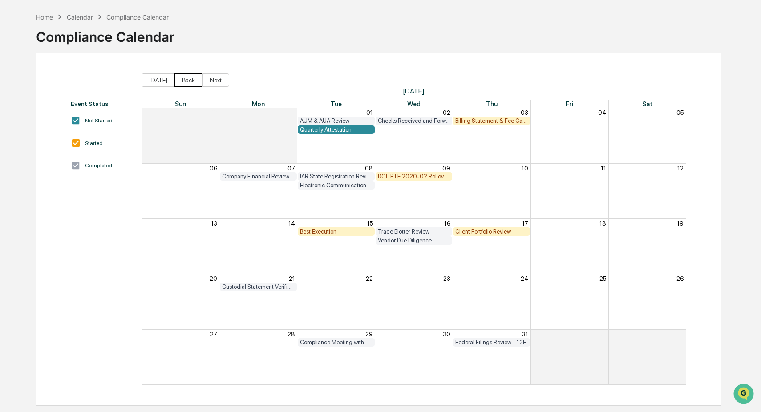
scroll to position [42, 0]
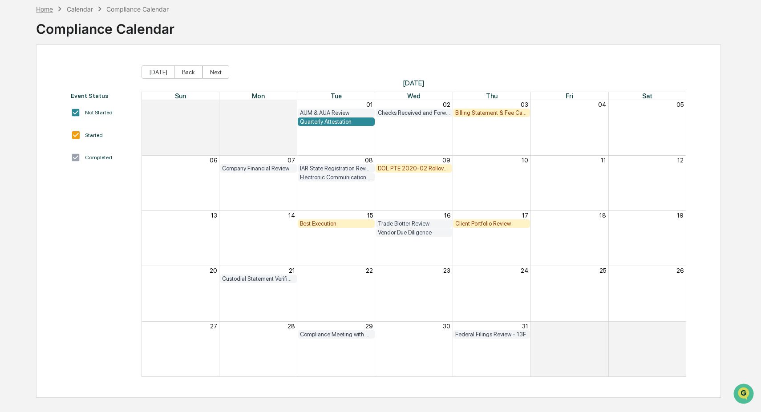
click at [47, 8] on div "Home" at bounding box center [44, 9] width 17 height 8
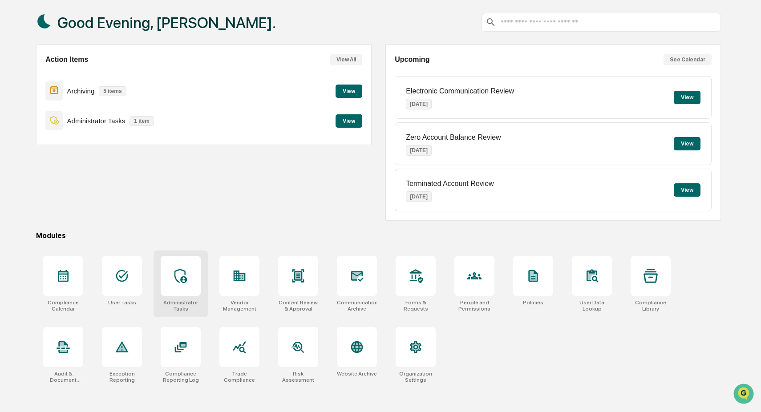
click at [185, 276] on icon at bounding box center [180, 276] width 14 height 14
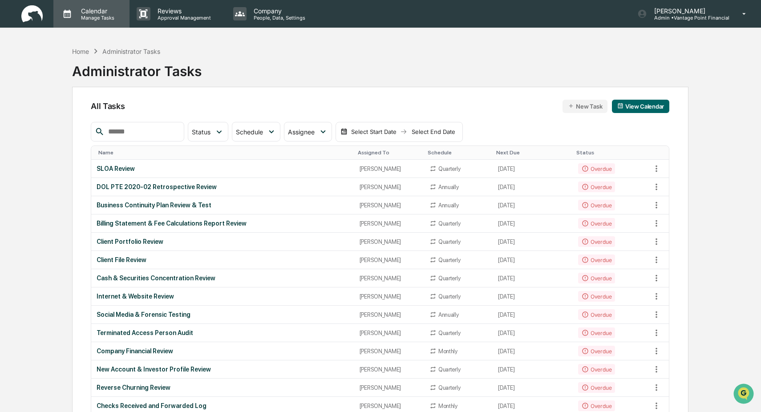
click at [102, 11] on p "Calendar" at bounding box center [96, 11] width 45 height 8
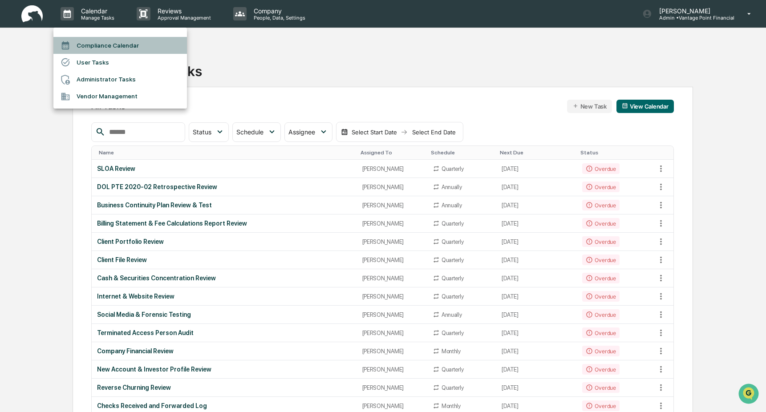
click at [88, 45] on li "Compliance Calendar" at bounding box center [119, 45] width 133 height 17
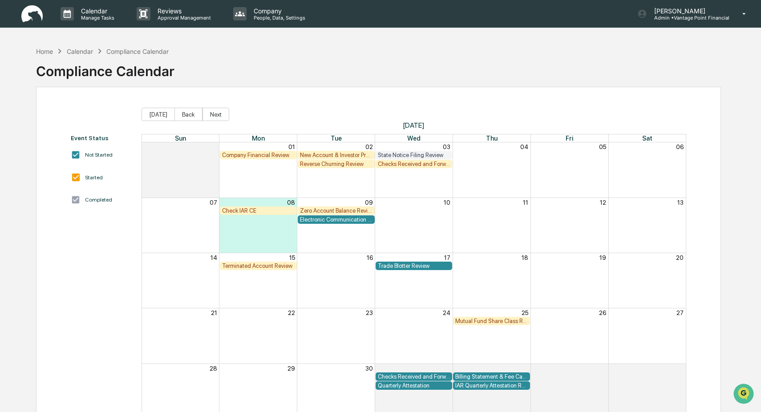
click at [261, 209] on div "Check IAR CE" at bounding box center [258, 210] width 73 height 7
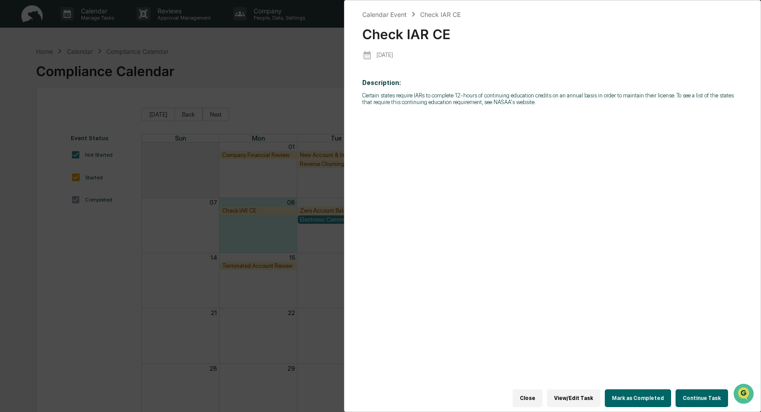
click at [702, 389] on button "Continue Task" at bounding box center [701, 398] width 52 height 18
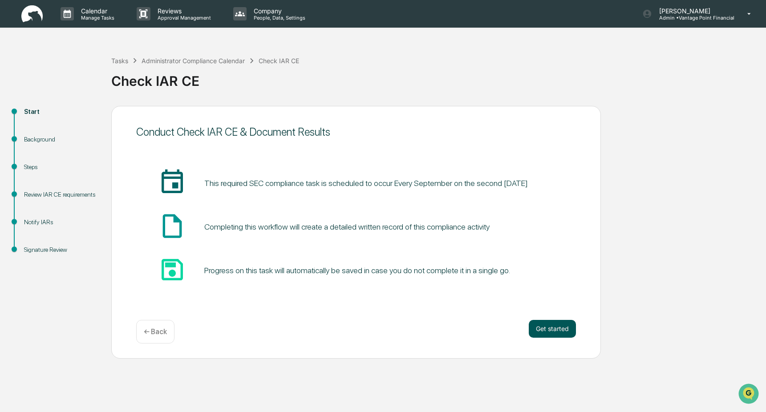
click at [564, 331] on button "Get started" at bounding box center [551, 329] width 47 height 18
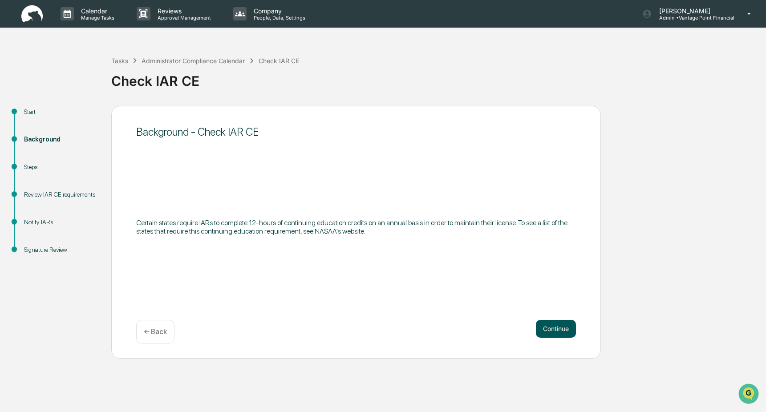
click at [564, 330] on button "Continue" at bounding box center [556, 329] width 40 height 18
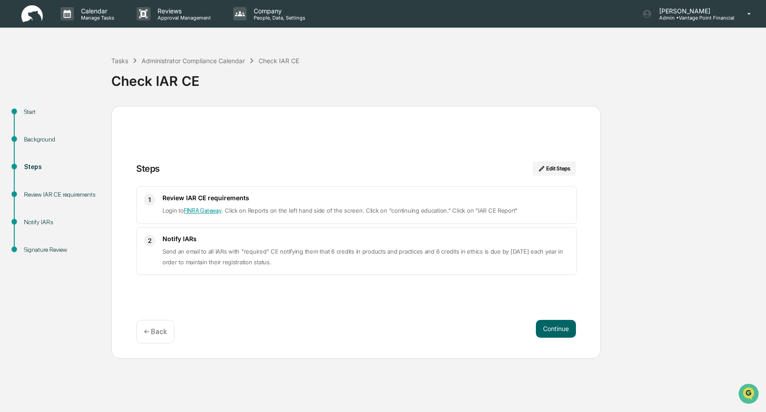
click at [564, 330] on button "Continue" at bounding box center [556, 329] width 40 height 18
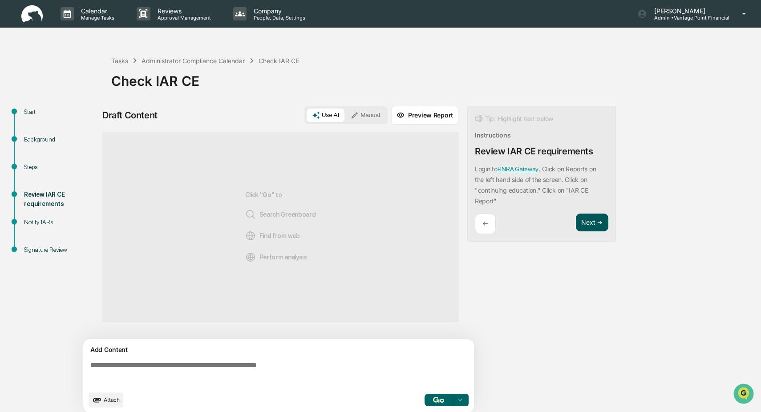
click at [590, 220] on button "Next ➔" at bounding box center [592, 223] width 32 height 18
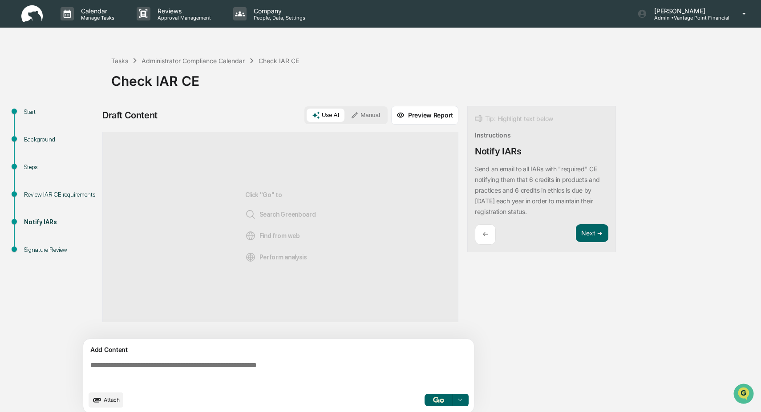
click at [363, 113] on button "Manual" at bounding box center [365, 115] width 40 height 13
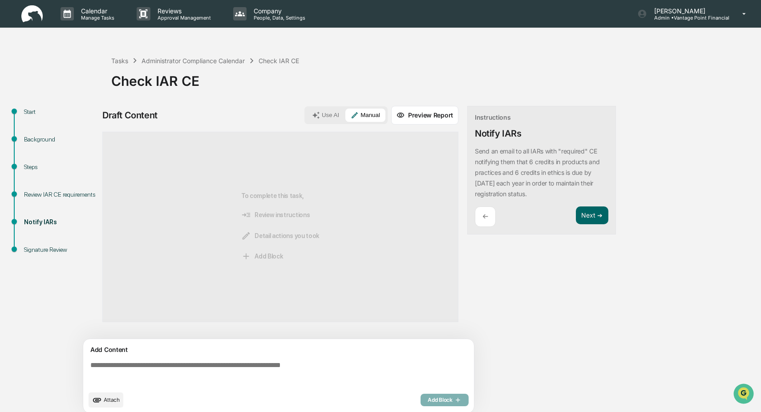
click at [109, 363] on textarea at bounding box center [280, 374] width 387 height 32
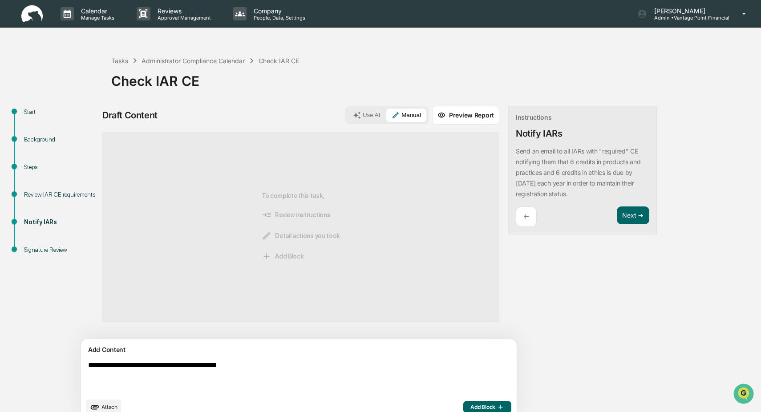
drag, startPoint x: 215, startPoint y: 366, endPoint x: 262, endPoint y: 366, distance: 46.7
click at [262, 366] on textarea "**********" at bounding box center [278, 377] width 387 height 39
type textarea "**********"
click at [470, 406] on span "Add Block" at bounding box center [487, 406] width 34 height 7
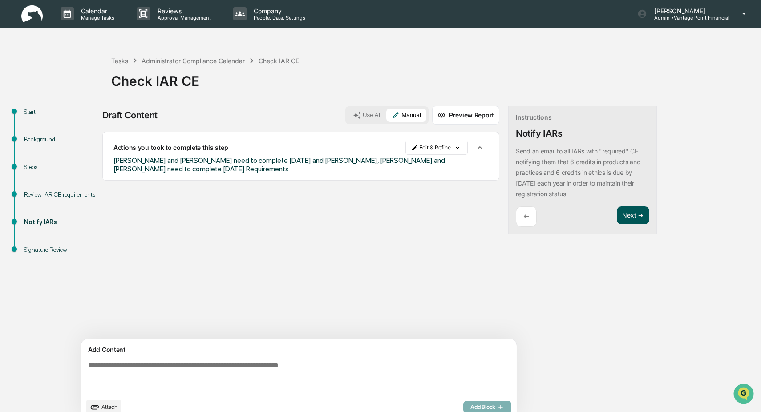
click at [617, 214] on button "Next ➔" at bounding box center [633, 215] width 32 height 18
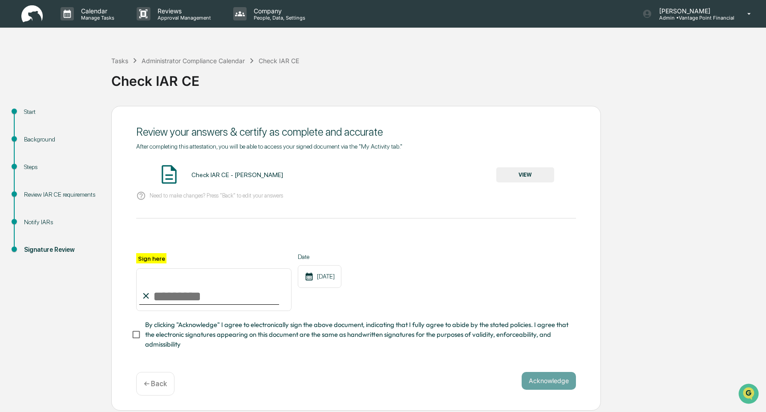
click at [526, 171] on button "VIEW" at bounding box center [525, 174] width 58 height 15
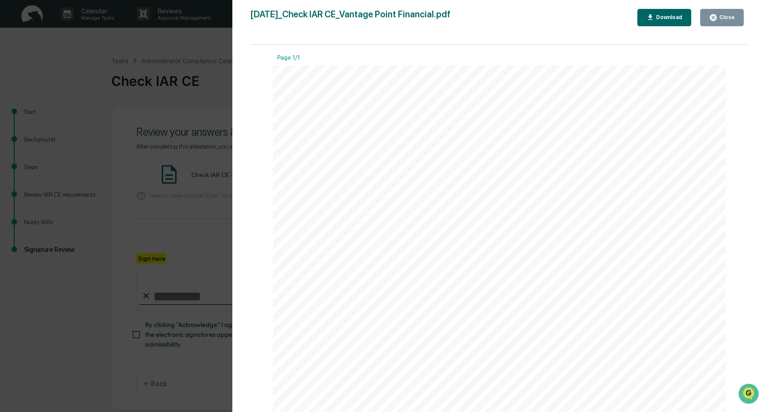
click at [716, 18] on icon "button" at bounding box center [712, 17] width 7 height 7
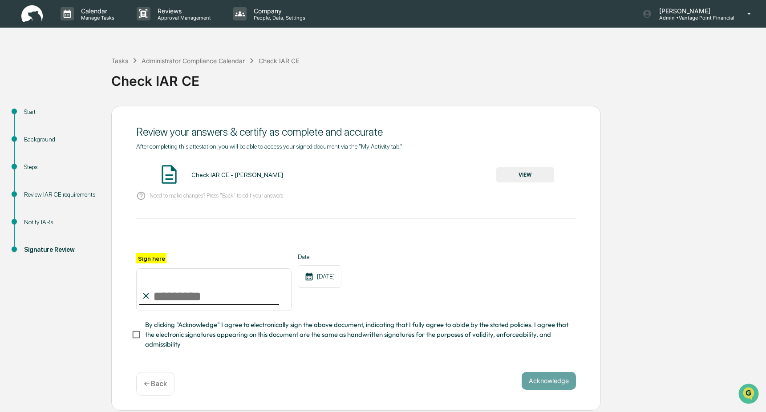
click at [163, 290] on input "Sign here" at bounding box center [213, 289] width 155 height 43
type input "**********"
click at [544, 380] on button "Acknowledge" at bounding box center [548, 381] width 54 height 18
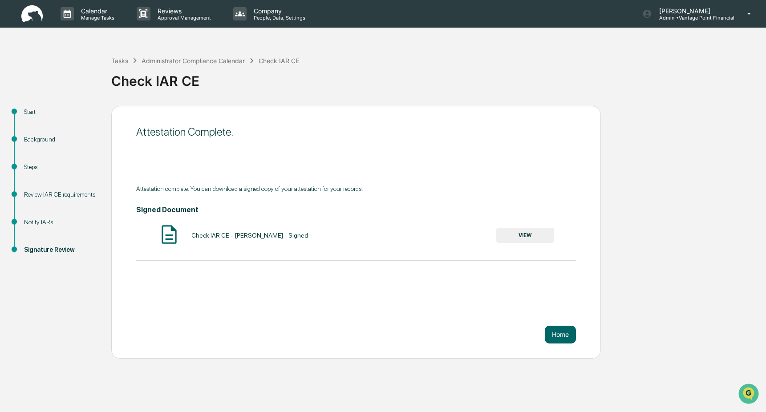
click at [532, 236] on button "VIEW" at bounding box center [525, 235] width 58 height 15
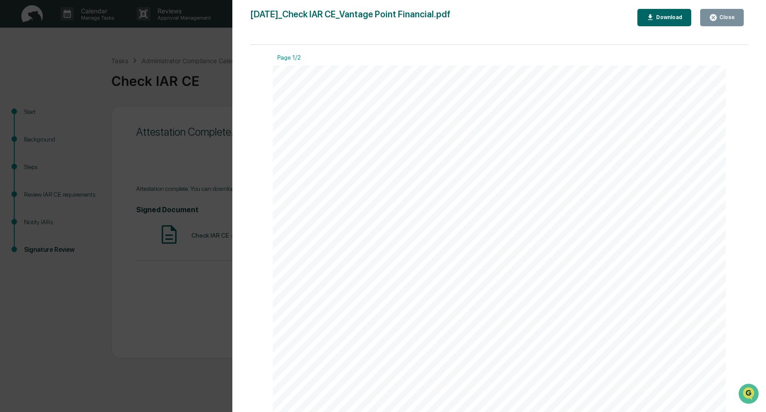
click at [659, 16] on div "Download" at bounding box center [668, 17] width 28 height 6
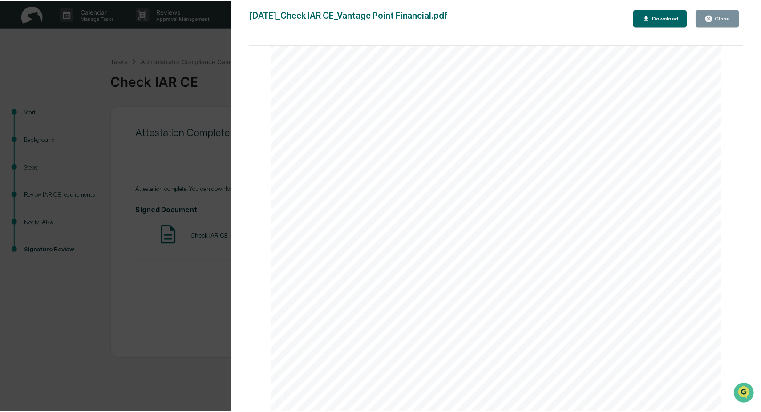
scroll to position [548, 0]
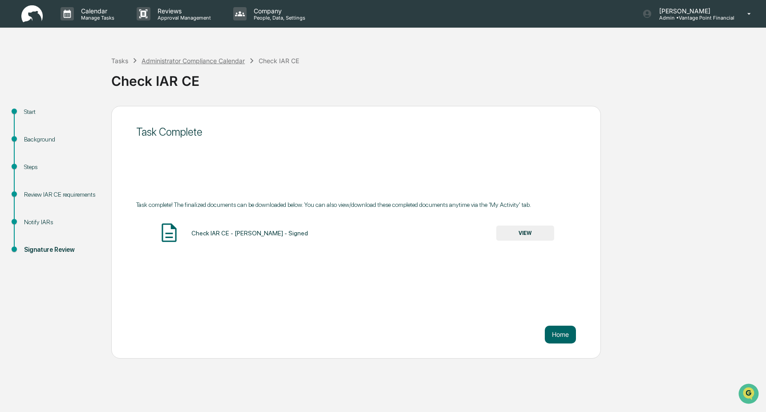
click at [167, 57] on div "Administrator Compliance Calendar" at bounding box center [192, 61] width 103 height 8
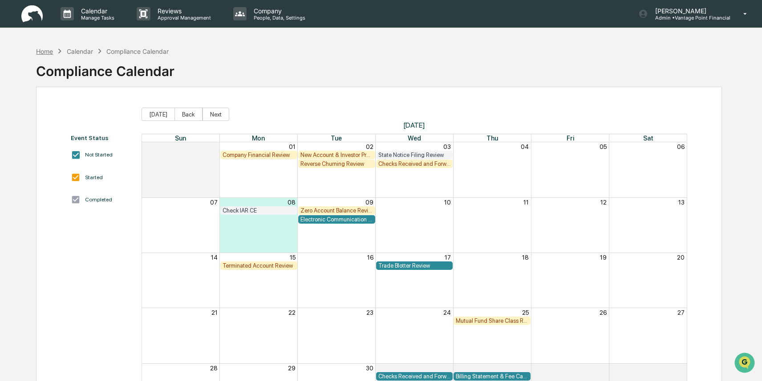
click at [48, 50] on div "Home" at bounding box center [44, 52] width 17 height 8
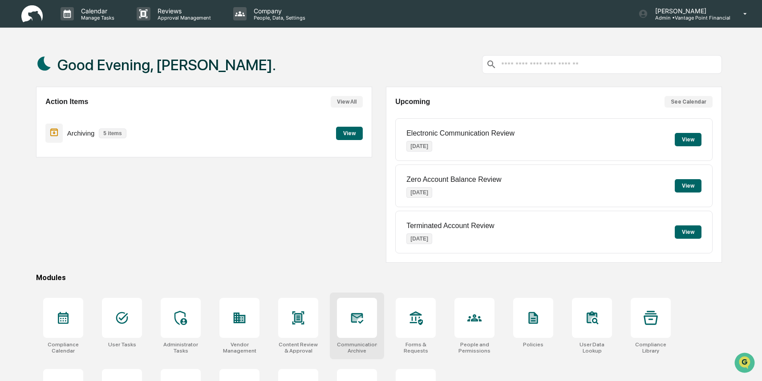
click at [355, 319] on icon at bounding box center [356, 317] width 9 height 7
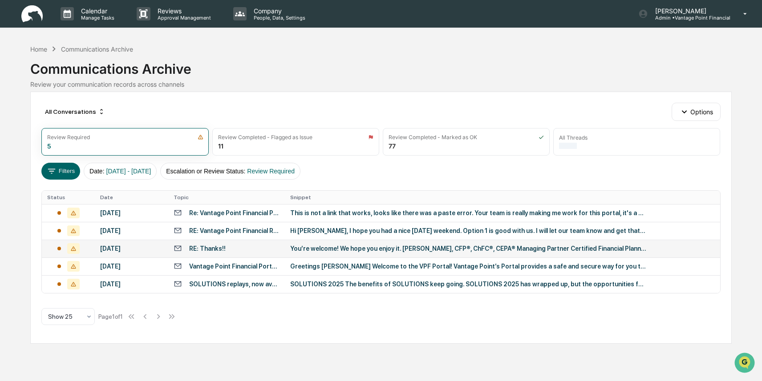
click at [215, 246] on div "RE: Thanks!!" at bounding box center [207, 248] width 36 height 7
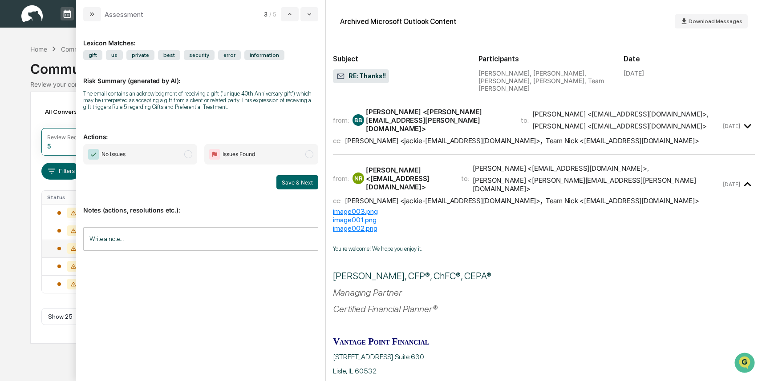
click at [427, 115] on div "Bill Barta <william.j.barta@gmail.com>" at bounding box center [438, 120] width 144 height 25
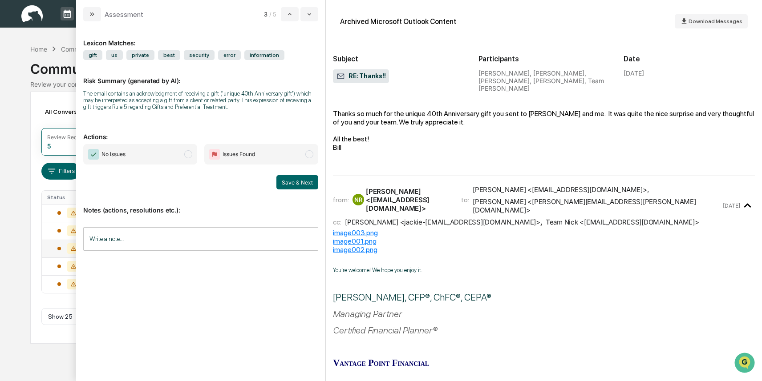
scroll to position [75, 0]
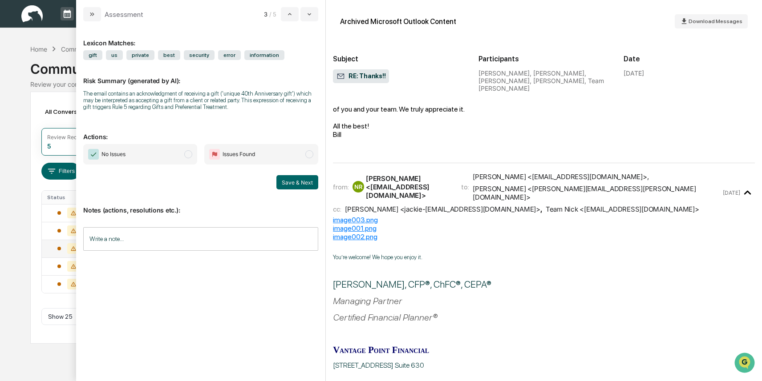
click at [309, 153] on span "modal" at bounding box center [309, 154] width 8 height 8
click at [123, 232] on input "Write a note..." at bounding box center [200, 239] width 235 height 24
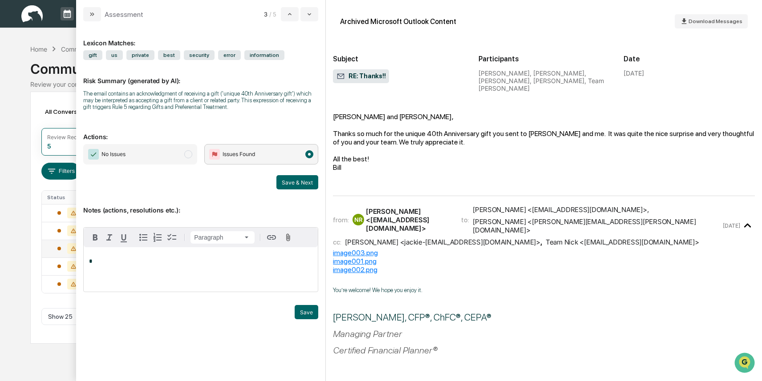
scroll to position [0, 0]
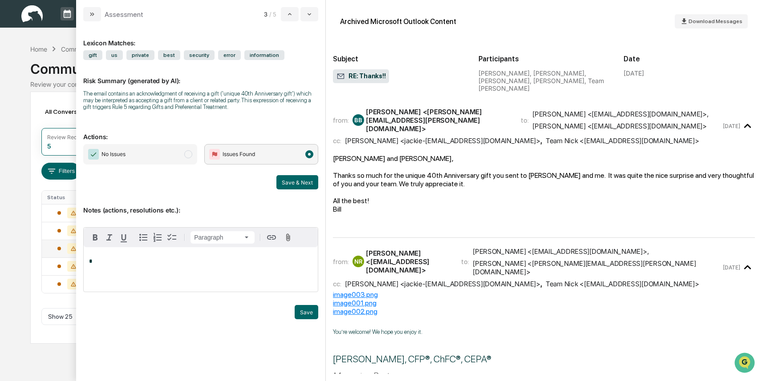
click at [99, 262] on p "*" at bounding box center [200, 261] width 223 height 6
click at [300, 310] on button "Save" at bounding box center [306, 312] width 24 height 14
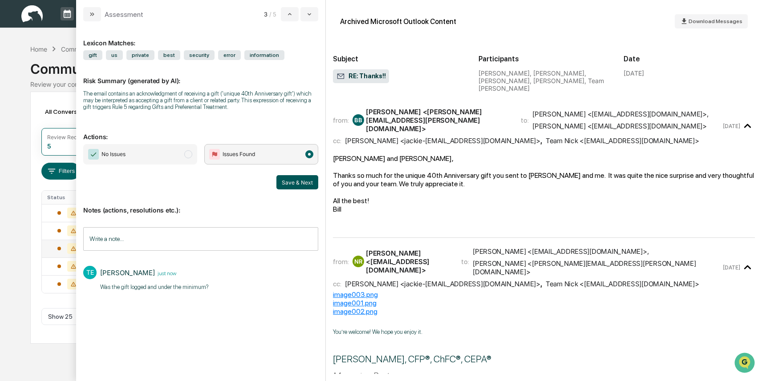
click at [296, 182] on button "Save & Next" at bounding box center [297, 182] width 42 height 14
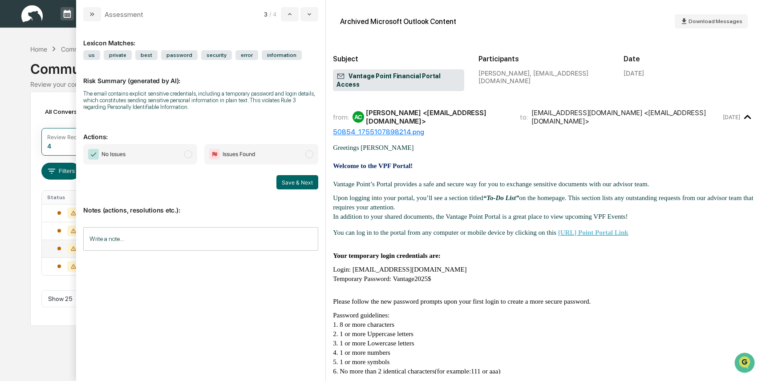
click at [308, 154] on span "modal" at bounding box center [309, 154] width 8 height 8
click at [298, 177] on button "Save & Next" at bounding box center [297, 182] width 42 height 14
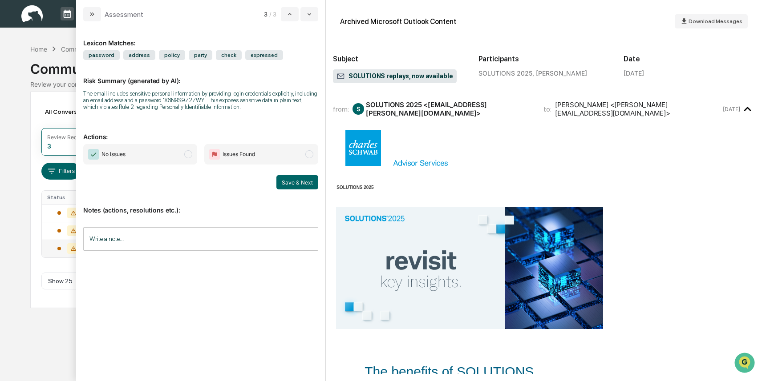
click at [189, 158] on span "modal" at bounding box center [188, 154] width 8 height 8
click at [302, 186] on button "Save & Next" at bounding box center [297, 182] width 42 height 14
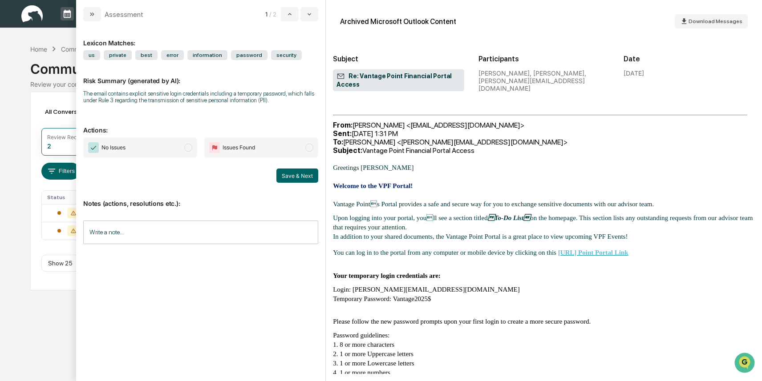
scroll to position [154, 0]
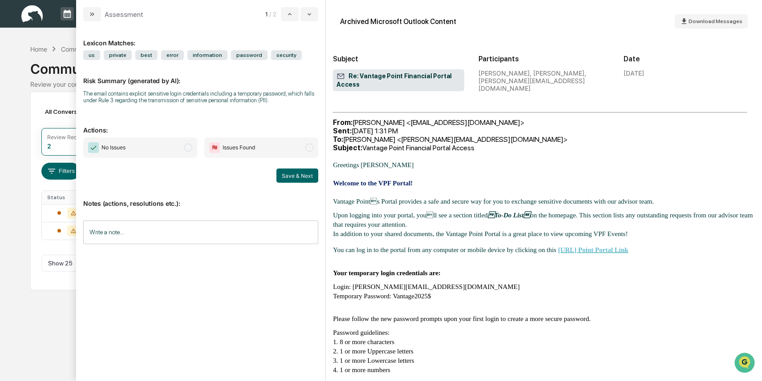
click at [189, 152] on span "modal" at bounding box center [188, 148] width 8 height 8
click at [301, 179] on button "Save & Next" at bounding box center [297, 176] width 42 height 14
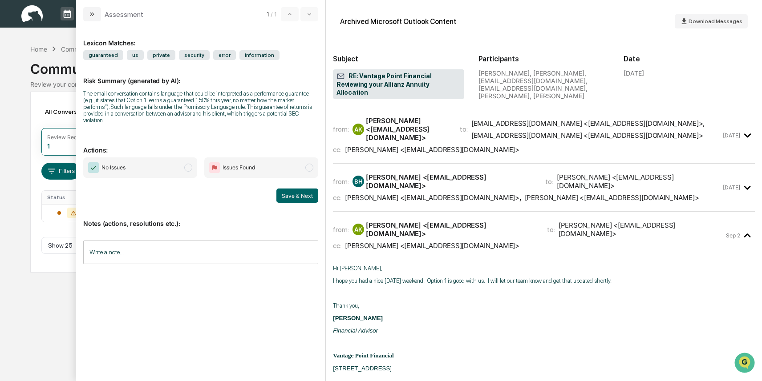
click at [405, 178] on div "from: BH Bob Hausknecht <bobh2648@gmail.com> to: Andrew Kristofic <akristofic@v…" at bounding box center [527, 187] width 388 height 29
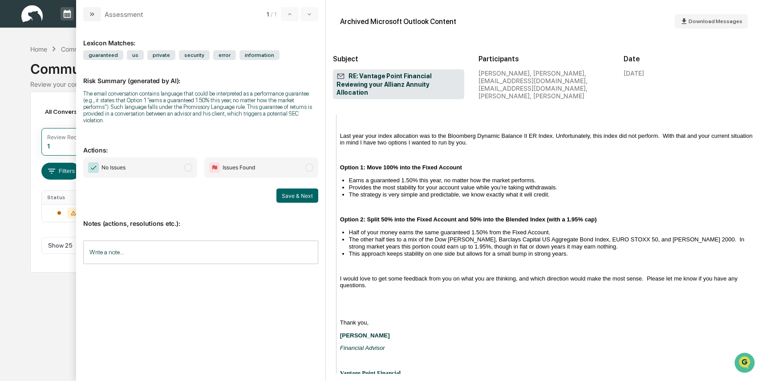
scroll to position [225, 0]
click at [93, 15] on icon "modal" at bounding box center [93, 14] width 2 height 4
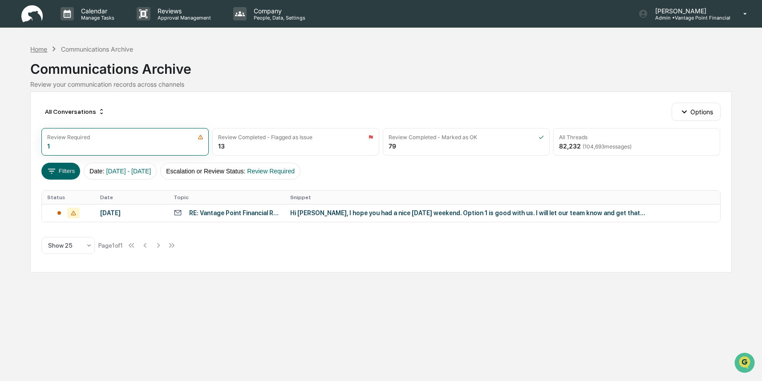
click at [40, 49] on div "Home" at bounding box center [38, 49] width 17 height 8
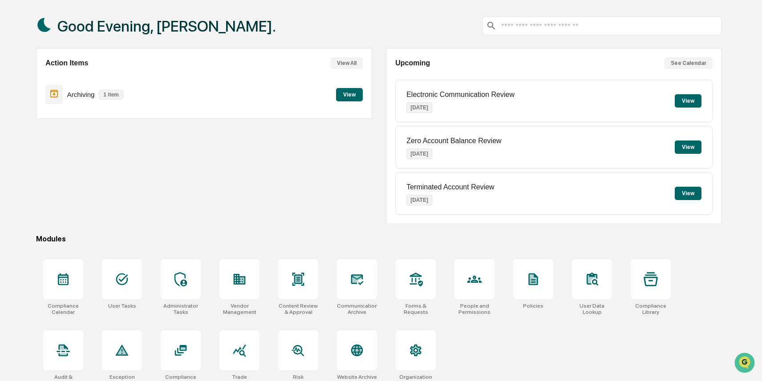
scroll to position [50, 0]
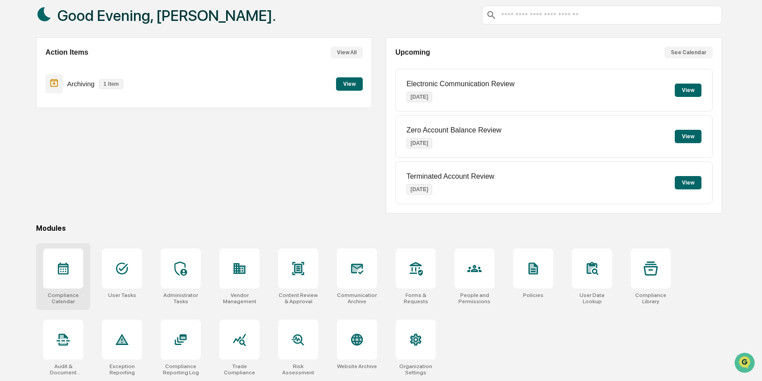
click at [63, 265] on icon at bounding box center [63, 269] width 11 height 12
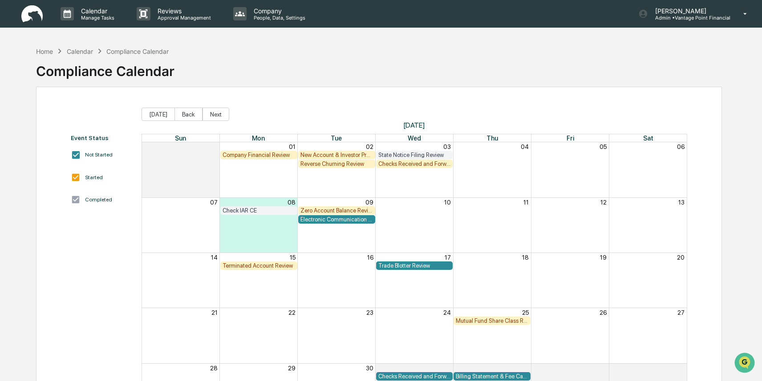
click at [347, 219] on div "Electronic Communication Review" at bounding box center [336, 219] width 73 height 7
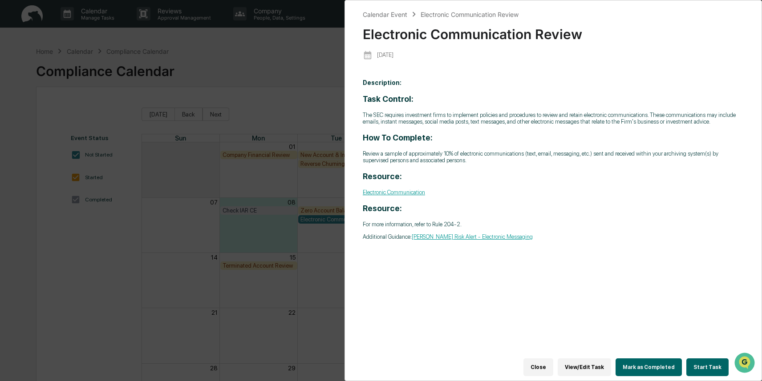
scroll to position [2, 0]
click at [707, 367] on button "Start Task" at bounding box center [707, 368] width 42 height 18
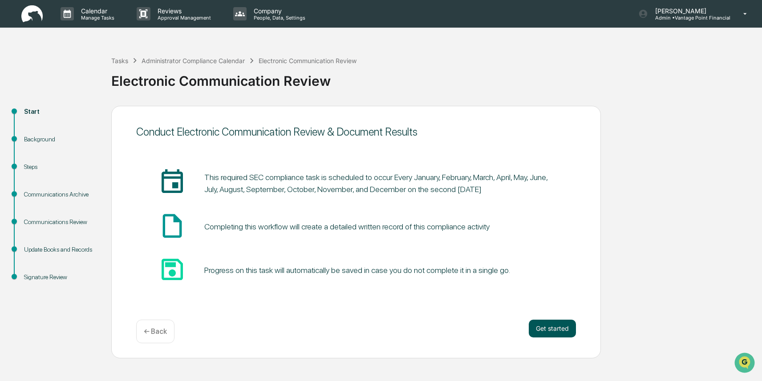
click at [566, 326] on button "Get started" at bounding box center [551, 329] width 47 height 18
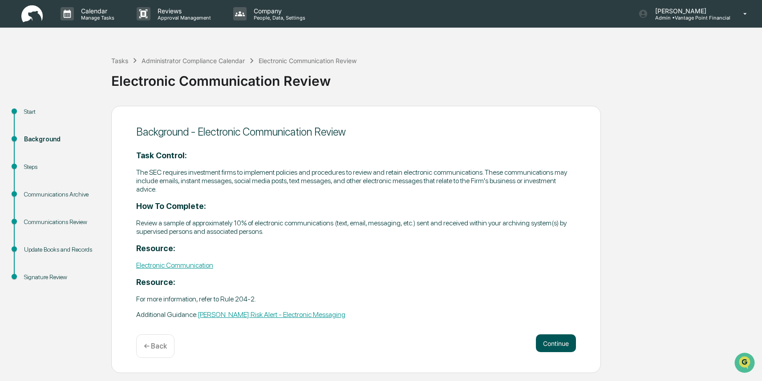
click at [554, 347] on button "Continue" at bounding box center [556, 344] width 40 height 18
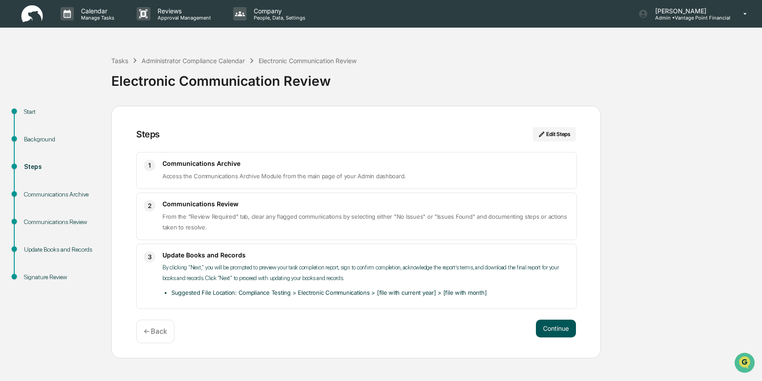
click at [560, 329] on button "Continue" at bounding box center [556, 329] width 40 height 18
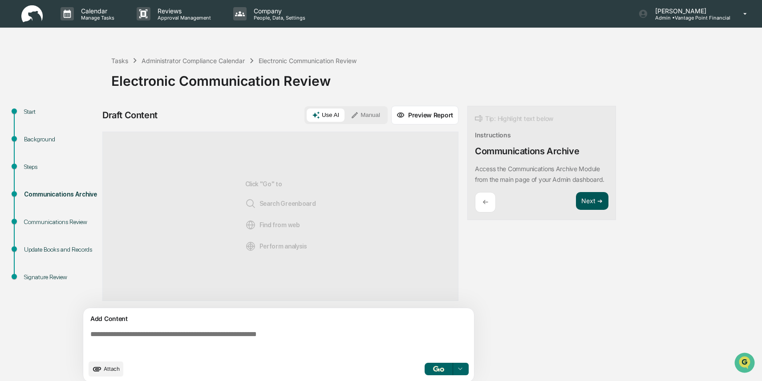
click at [593, 210] on button "Next ➔" at bounding box center [592, 201] width 32 height 18
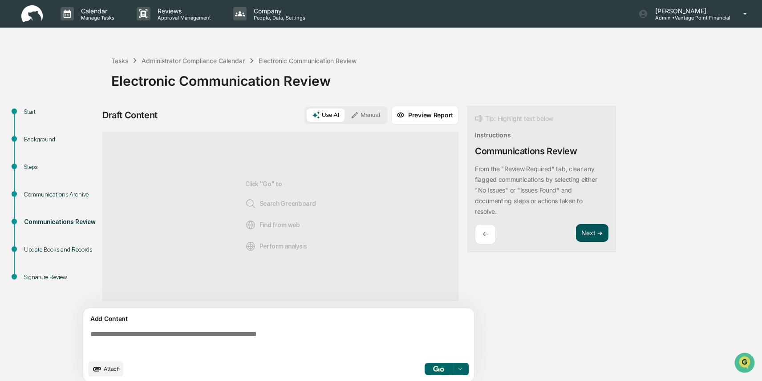
click at [589, 233] on button "Next ➔" at bounding box center [592, 233] width 32 height 18
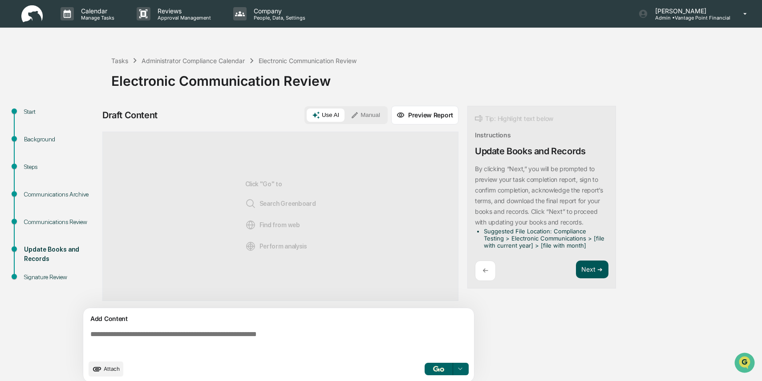
click at [589, 264] on button "Next ➔" at bounding box center [592, 270] width 32 height 18
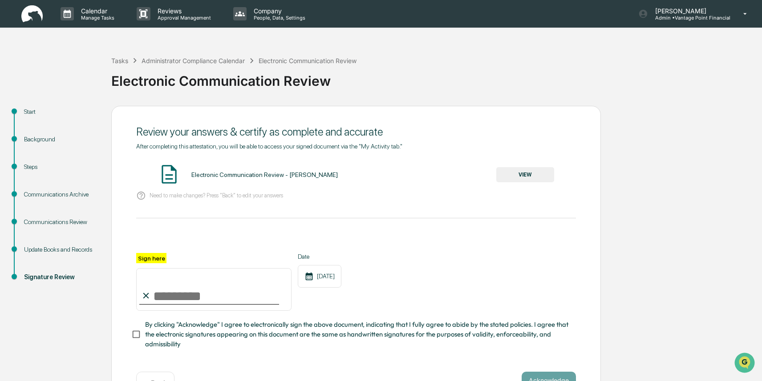
click at [523, 174] on button "VIEW" at bounding box center [525, 174] width 58 height 15
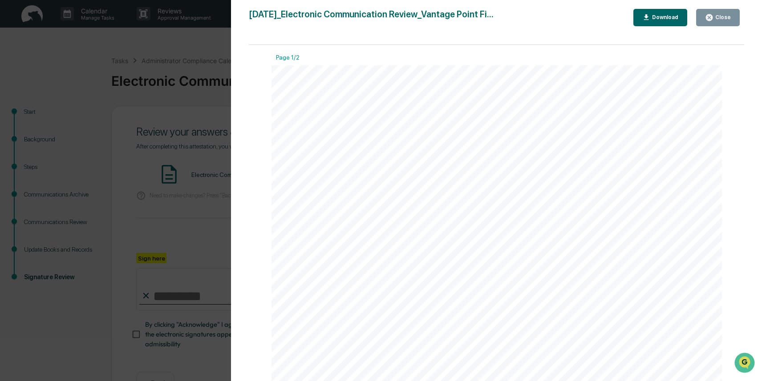
click at [722, 16] on div "Close" at bounding box center [721, 17] width 17 height 6
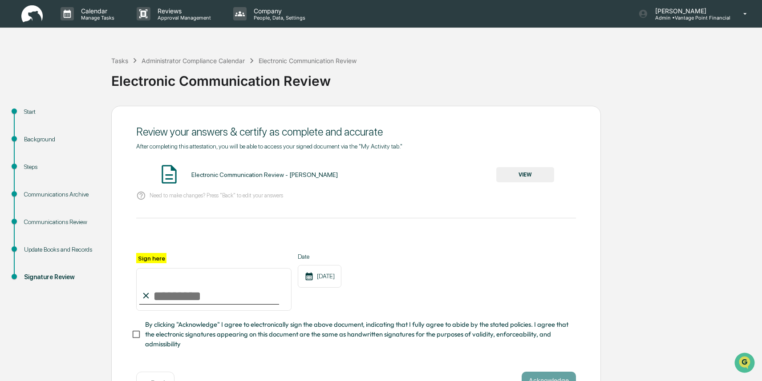
click at [171, 293] on input "Sign here" at bounding box center [213, 289] width 155 height 43
click at [299, 246] on div at bounding box center [355, 242] width 439 height 21
click at [309, 276] on icon at bounding box center [308, 276] width 9 height 9
click at [173, 294] on input "Sign here" at bounding box center [213, 289] width 155 height 43
type input "**********"
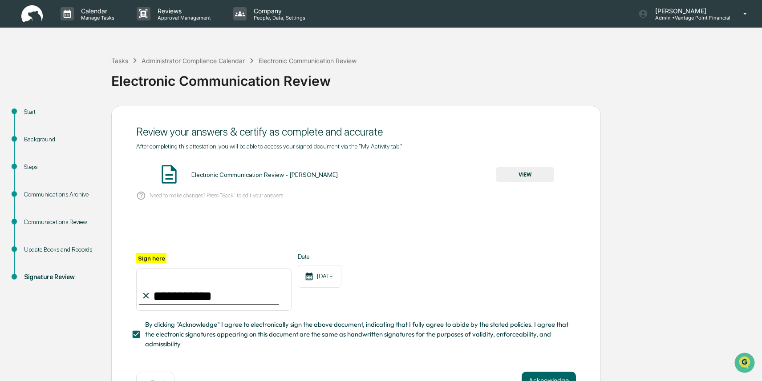
scroll to position [28, 0]
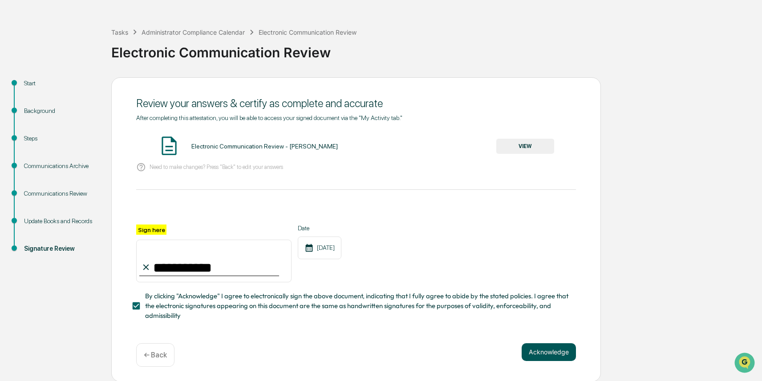
click at [540, 348] on button "Acknowledge" at bounding box center [548, 352] width 54 height 18
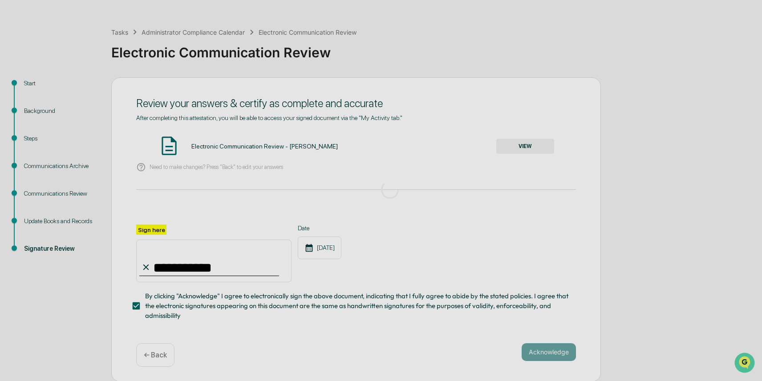
scroll to position [0, 0]
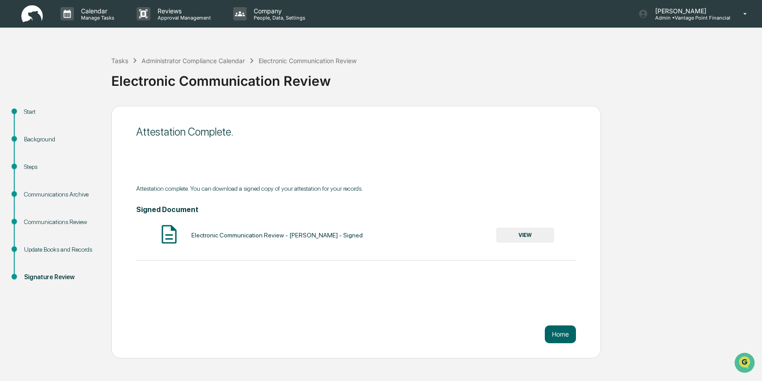
click at [528, 235] on button "VIEW" at bounding box center [525, 235] width 58 height 15
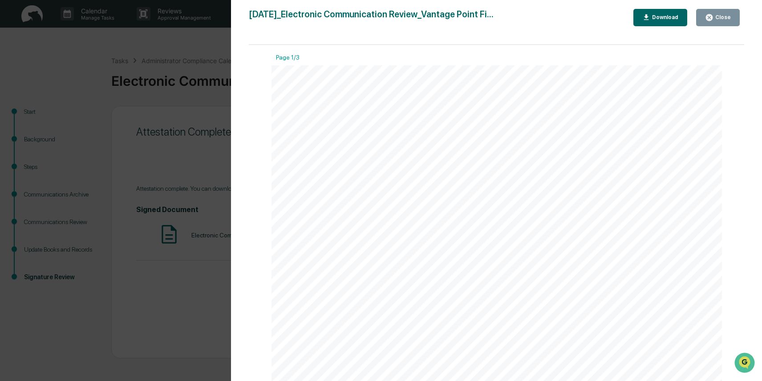
click at [650, 16] on div "Download" at bounding box center [664, 17] width 28 height 6
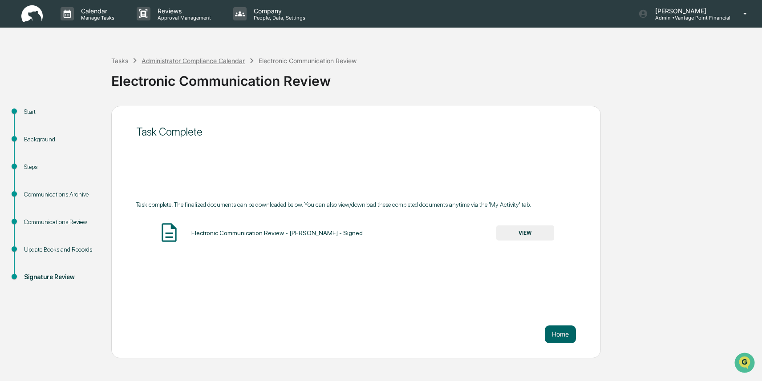
click at [156, 63] on div "Administrator Compliance Calendar" at bounding box center [192, 61] width 103 height 8
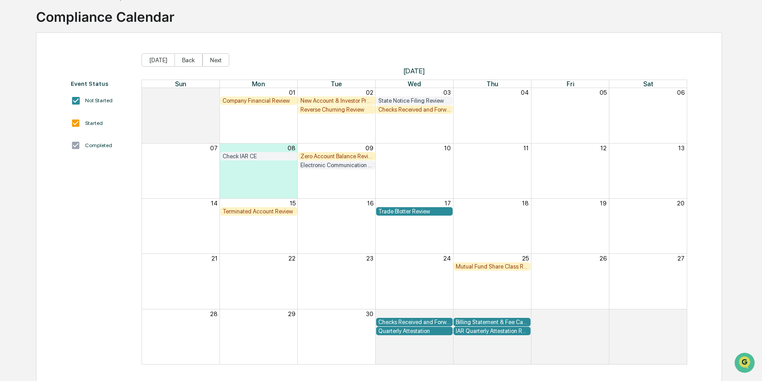
scroll to position [59, 0]
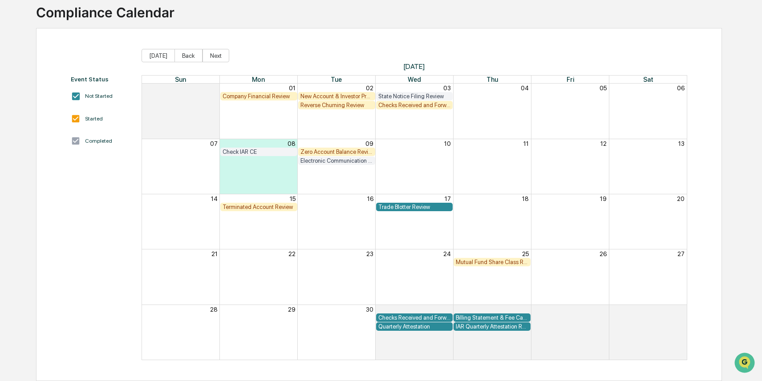
click at [420, 206] on div "Trade Blotter Review" at bounding box center [414, 207] width 73 height 7
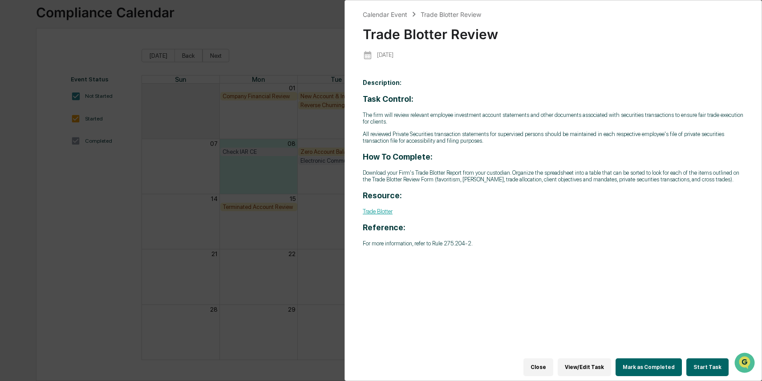
click at [712, 368] on button "Start Task" at bounding box center [707, 368] width 42 height 18
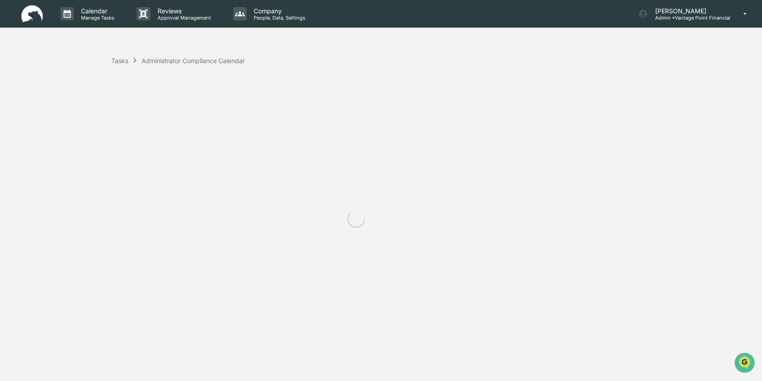
click at [712, 368] on div "Calendar Manage Tasks Reviews Approval Management Company People, Data, Setting…" at bounding box center [381, 190] width 762 height 381
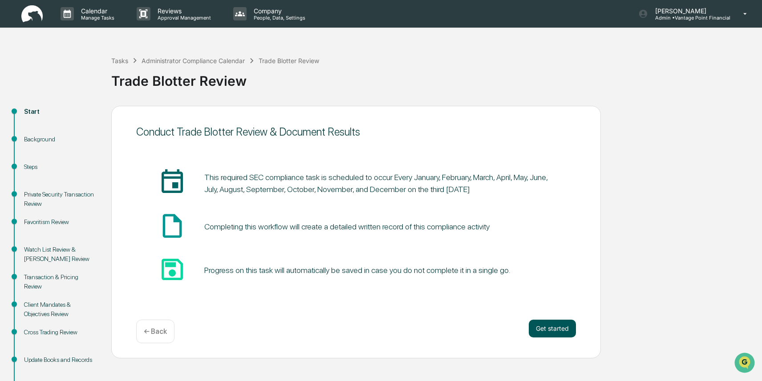
click at [561, 329] on button "Get started" at bounding box center [551, 329] width 47 height 18
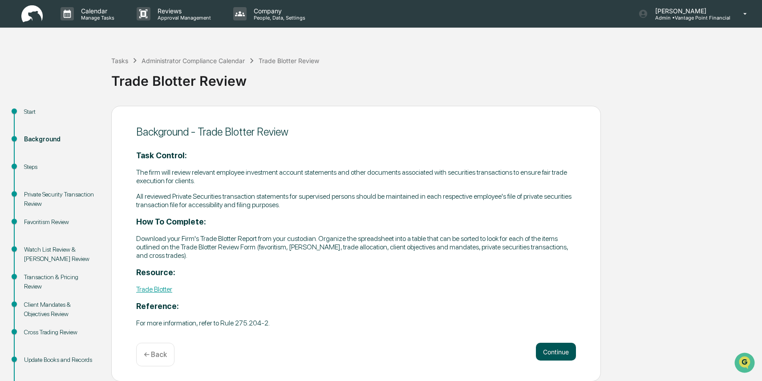
click at [556, 355] on button "Continue" at bounding box center [556, 352] width 40 height 18
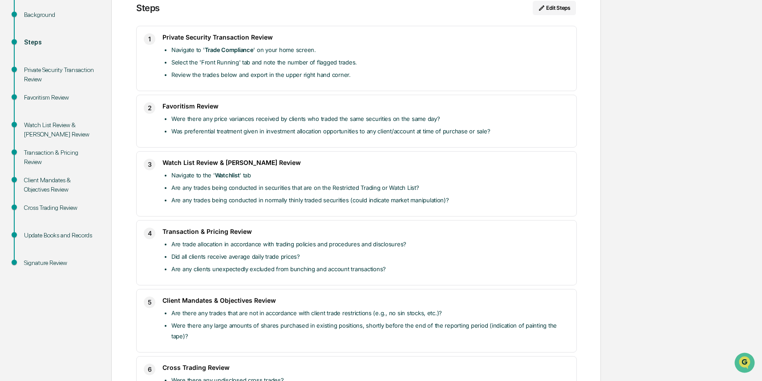
scroll to position [246, 0]
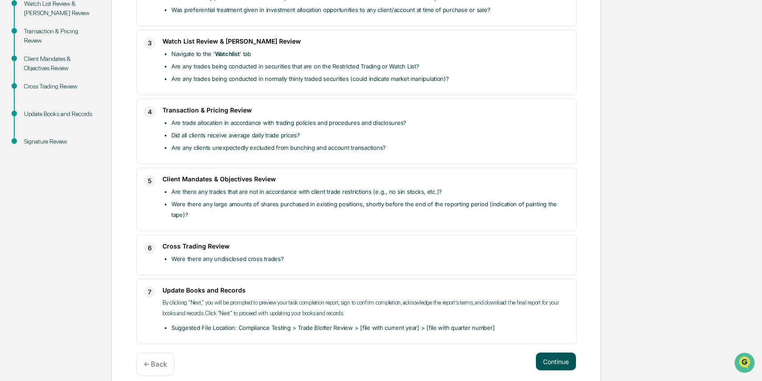
click at [563, 353] on button "Continue" at bounding box center [556, 362] width 40 height 18
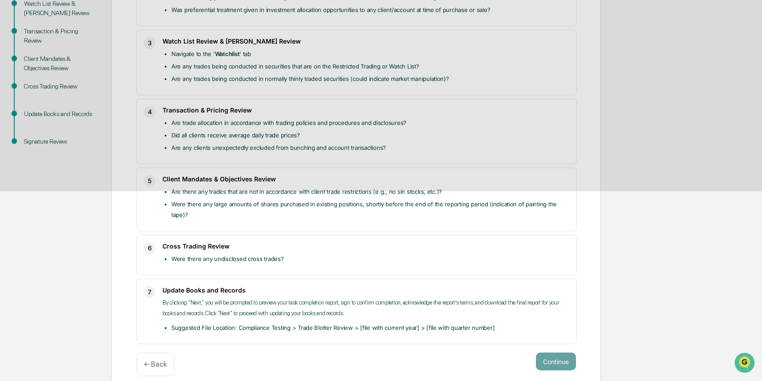
scroll to position [38, 0]
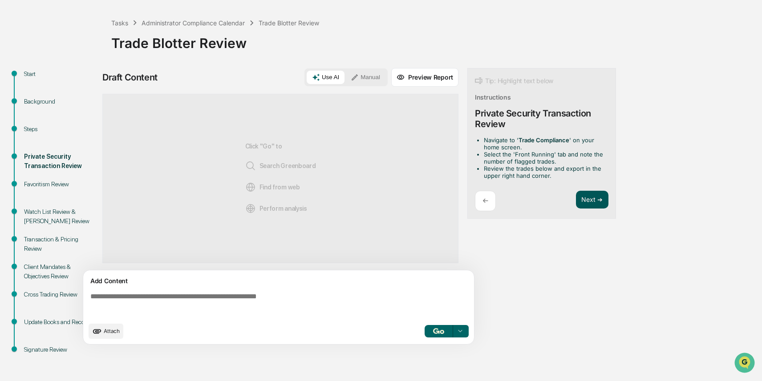
click at [593, 198] on button "Next ➔" at bounding box center [592, 200] width 32 height 18
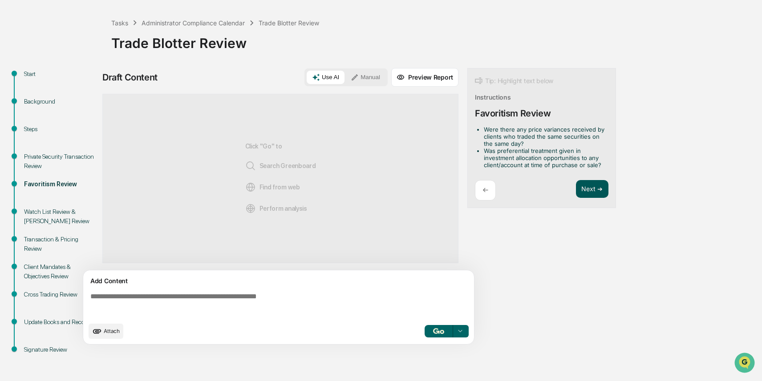
click at [592, 189] on button "Next ➔" at bounding box center [592, 189] width 32 height 18
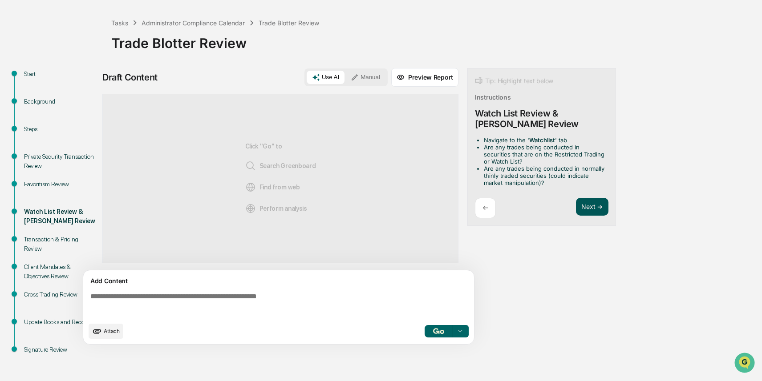
click at [591, 202] on button "Next ➔" at bounding box center [592, 207] width 32 height 18
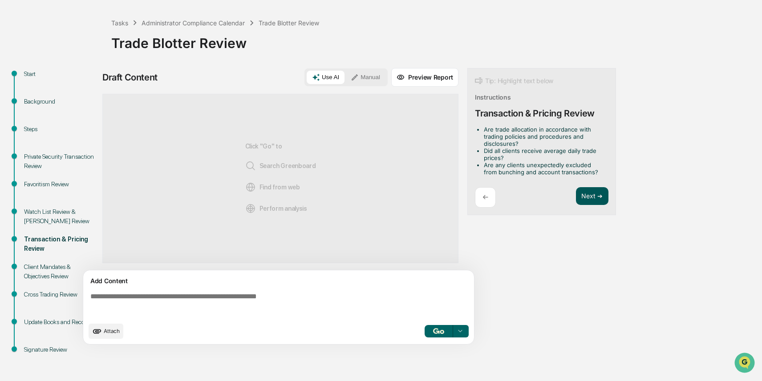
click at [591, 202] on button "Next ➔" at bounding box center [592, 196] width 32 height 18
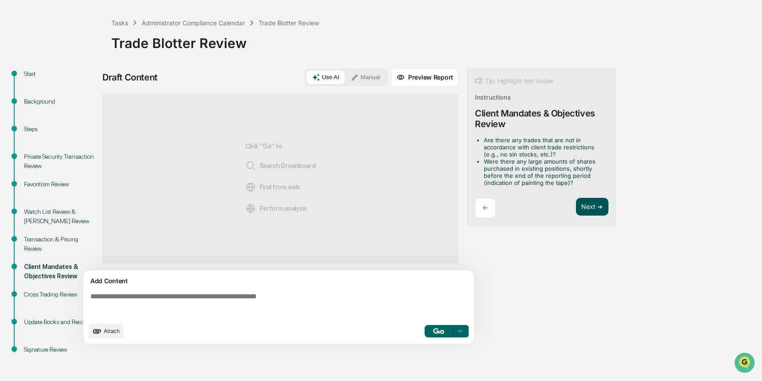
click at [591, 199] on button "Next ➔" at bounding box center [592, 207] width 32 height 18
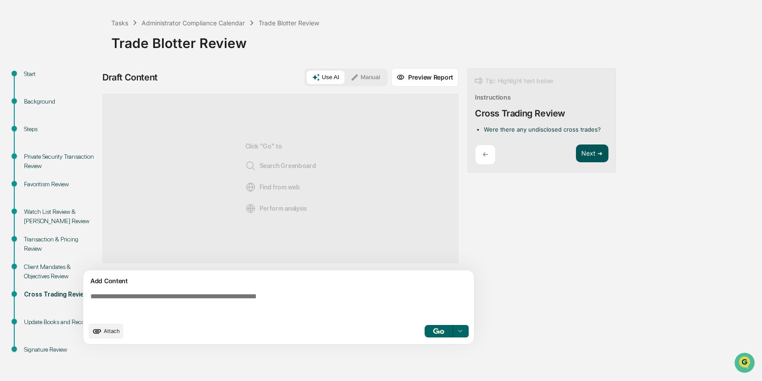
click at [595, 153] on button "Next ➔" at bounding box center [592, 154] width 32 height 18
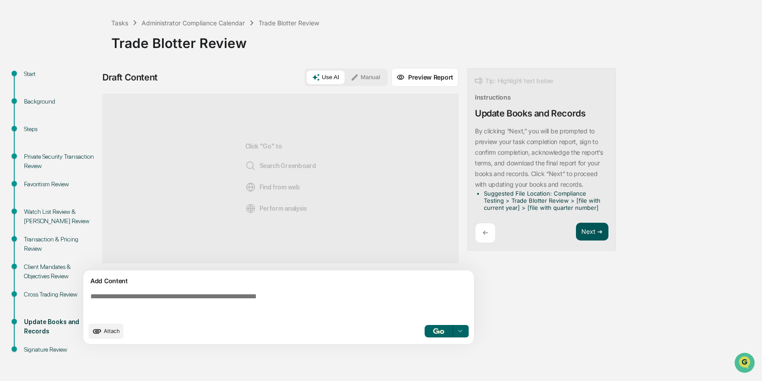
click at [588, 230] on button "Next ➔" at bounding box center [592, 232] width 32 height 18
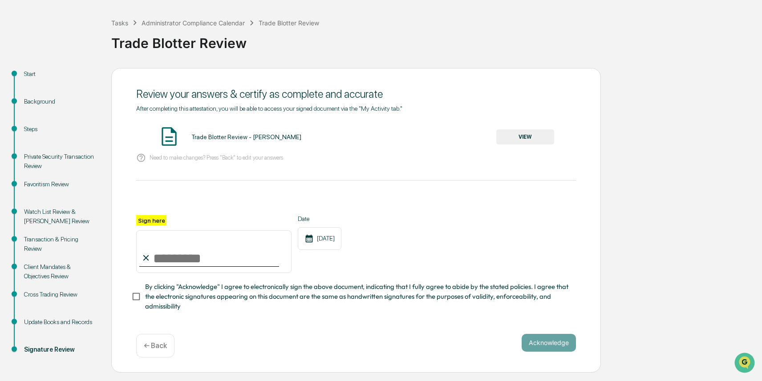
click at [528, 136] on button "VIEW" at bounding box center [525, 136] width 58 height 15
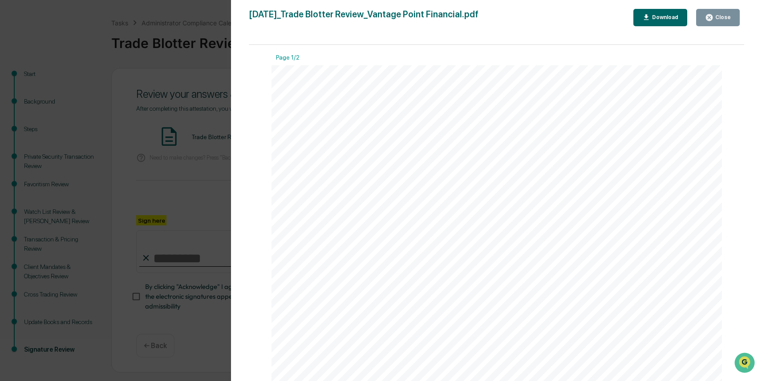
click at [710, 16] on icon "button" at bounding box center [709, 17] width 8 height 8
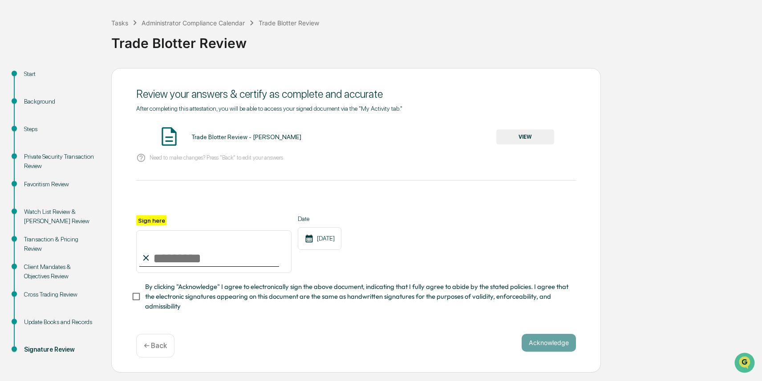
click at [156, 249] on input "Sign here" at bounding box center [213, 251] width 155 height 43
type input "**********"
click at [546, 338] on button "Acknowledge" at bounding box center [548, 343] width 54 height 18
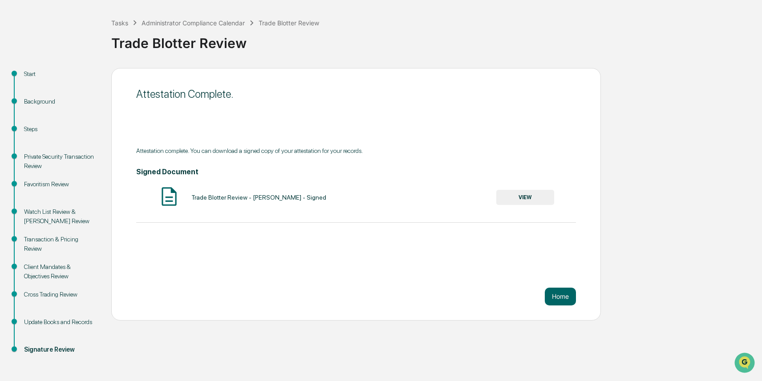
click at [522, 198] on button "VIEW" at bounding box center [525, 197] width 58 height 15
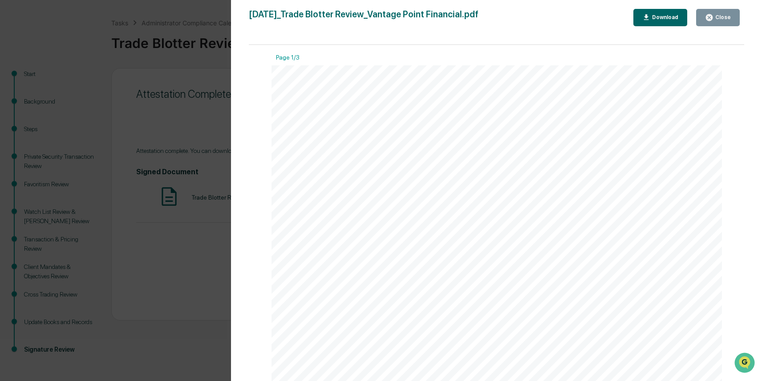
click at [665, 17] on div "Download" at bounding box center [664, 17] width 28 height 6
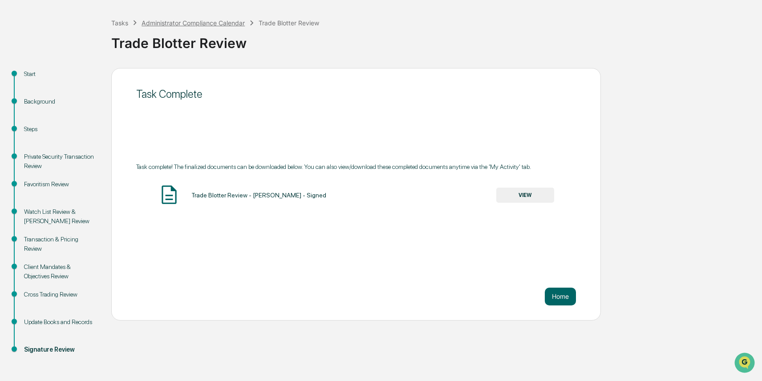
click at [195, 24] on div "Administrator Compliance Calendar" at bounding box center [192, 23] width 103 height 8
